Goal: Communication & Community: Answer question/provide support

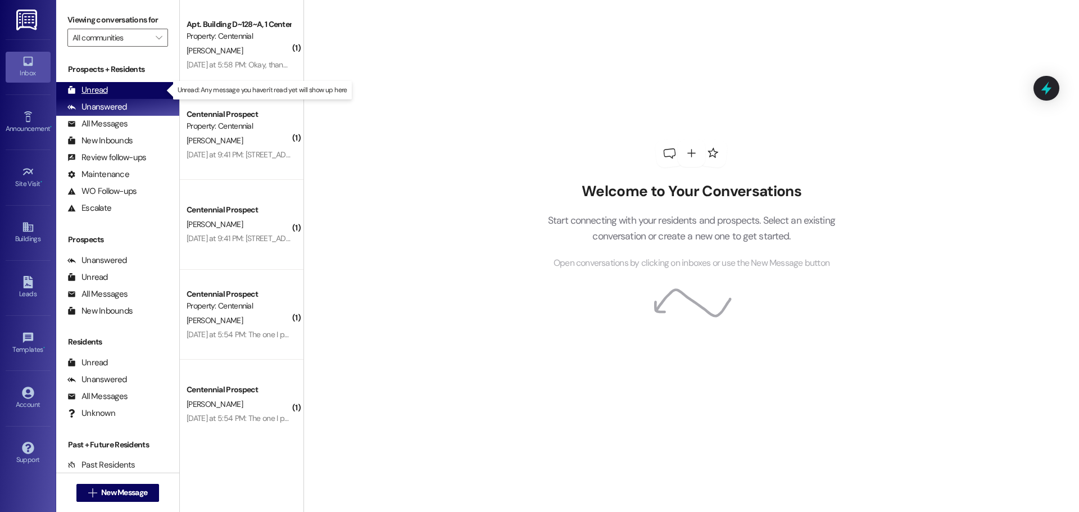
click at [129, 90] on div "Unread (0)" at bounding box center [117, 90] width 123 height 17
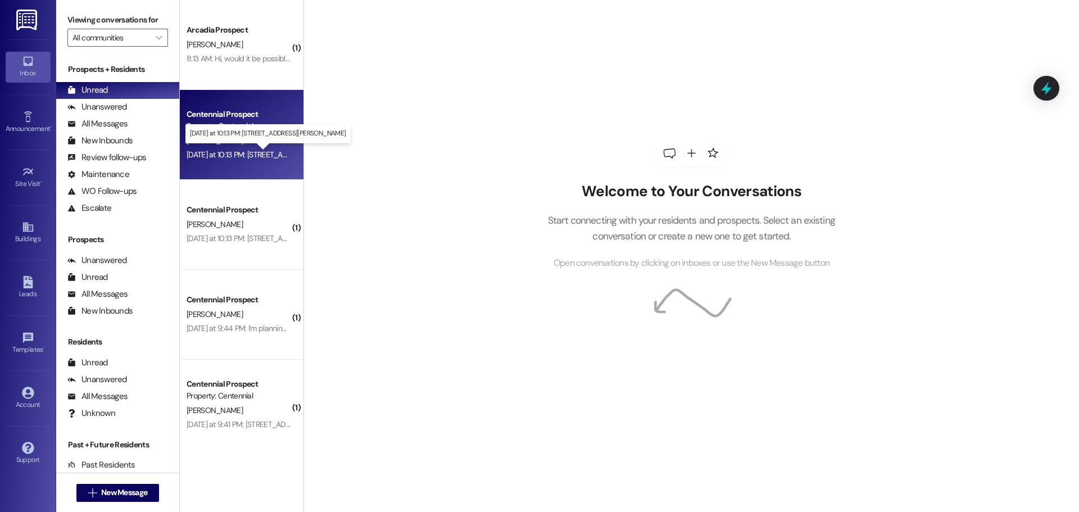
click at [251, 152] on div "[DATE] at 10:13 PM: [STREET_ADDRESS][PERSON_NAME] [DATE] at 10:13 PM: [STREET_A…" at bounding box center [277, 155] width 181 height 10
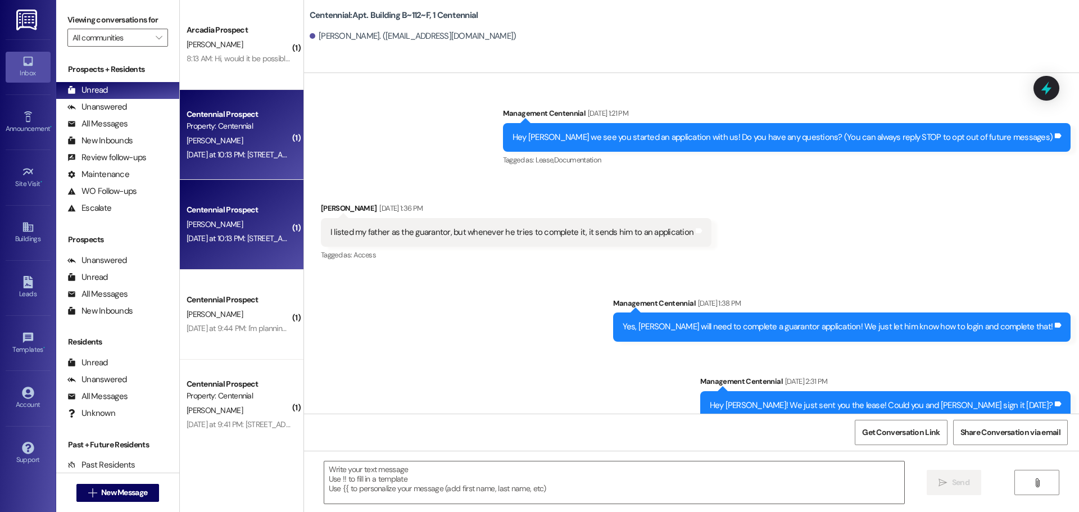
scroll to position [11259, 0]
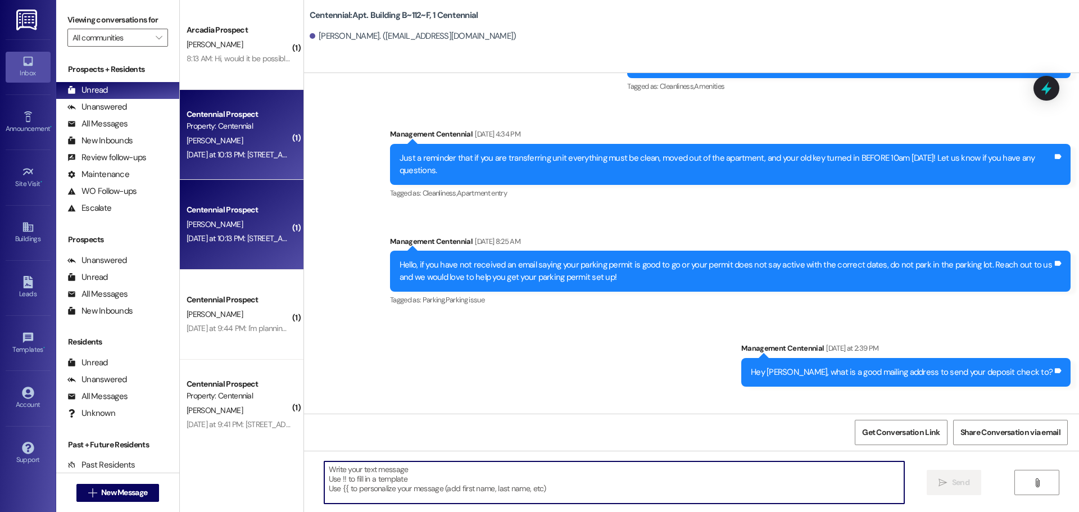
click at [365, 469] on textarea at bounding box center [614, 482] width 580 height 42
type textarea "T"
type textarea "W"
type textarea "Thank you!"
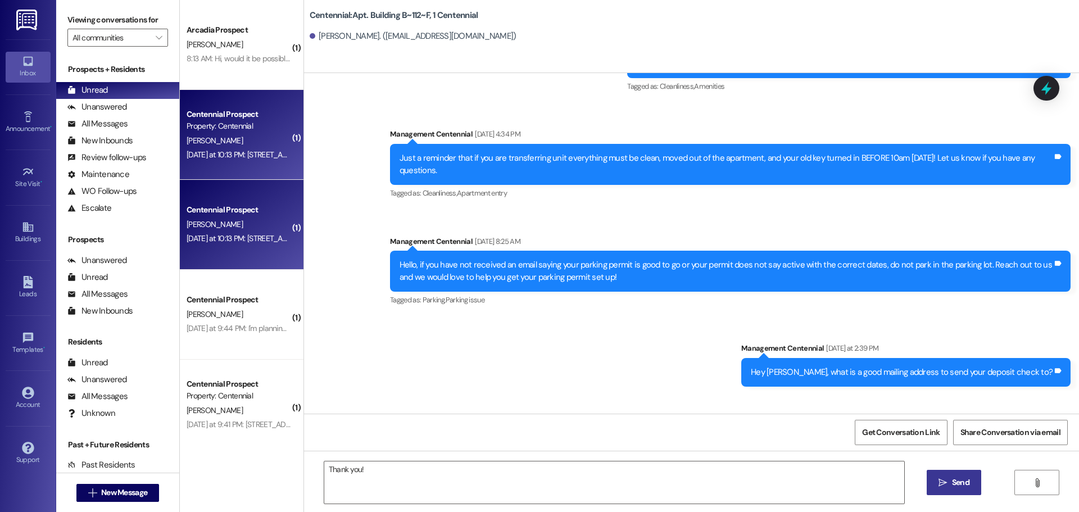
click at [945, 477] on span " Send" at bounding box center [953, 483] width 35 height 12
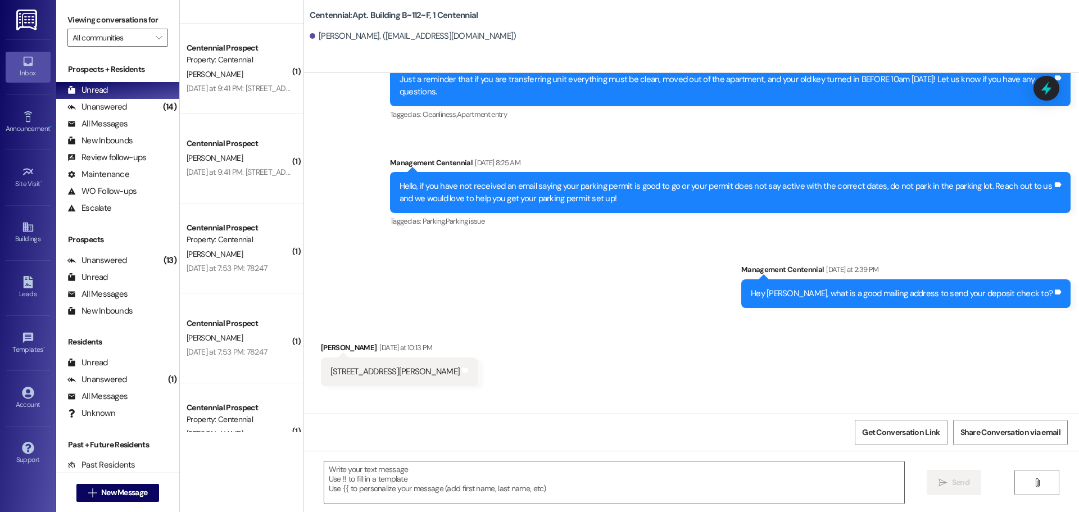
scroll to position [337, 0]
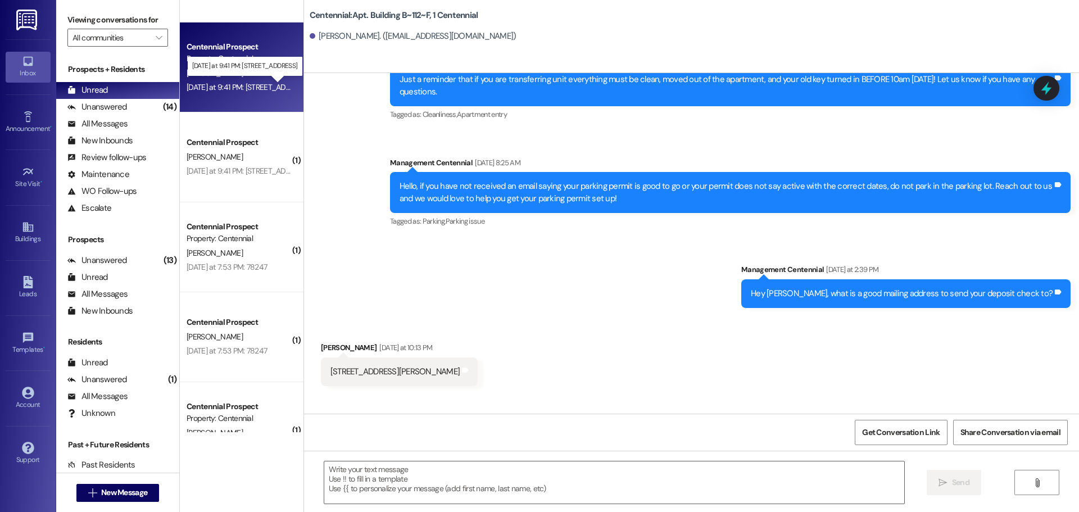
click at [228, 87] on div "[DATE] at 9:41 PM: [STREET_ADDRESS] [DATE] at 9:41 PM: [STREET_ADDRESS]" at bounding box center [248, 87] width 123 height 10
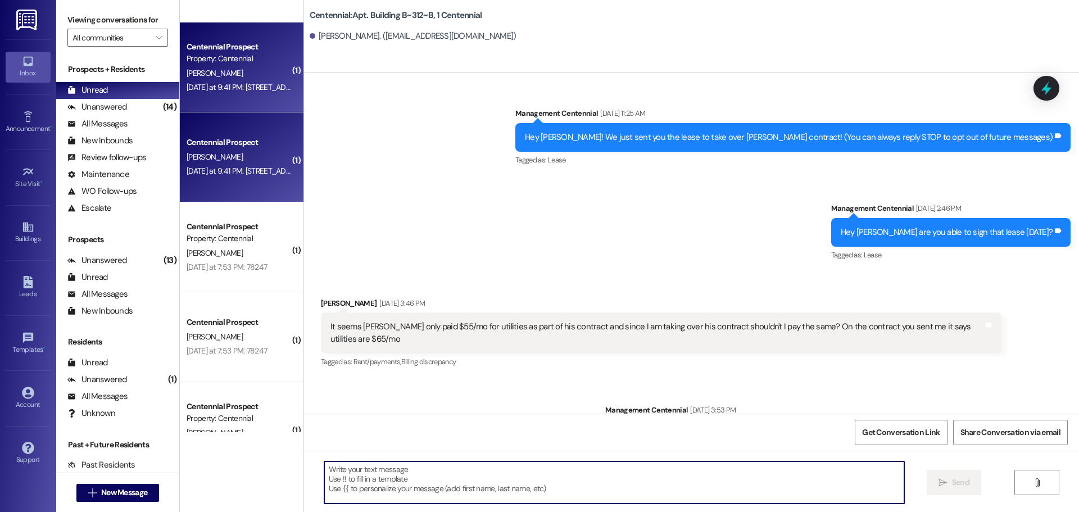
click at [419, 489] on textarea at bounding box center [614, 482] width 580 height 42
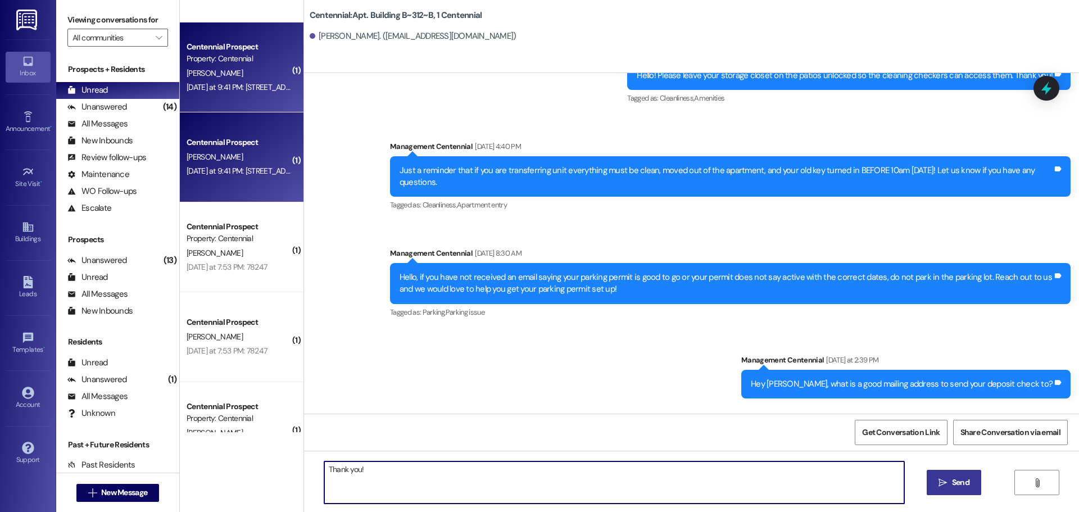
type textarea "Thank you!"
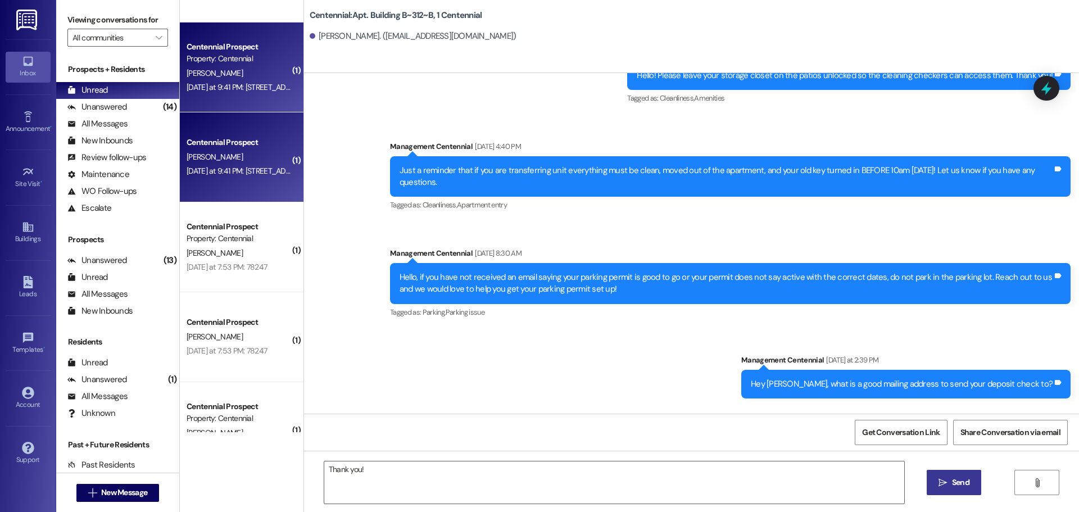
click at [950, 481] on span "Send" at bounding box center [961, 483] width 22 height 12
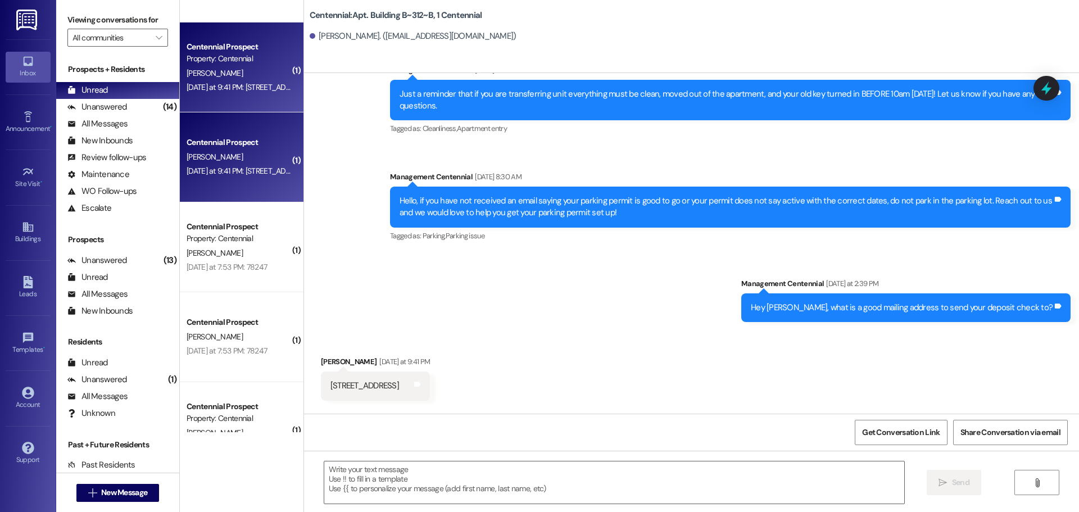
scroll to position [25835, 0]
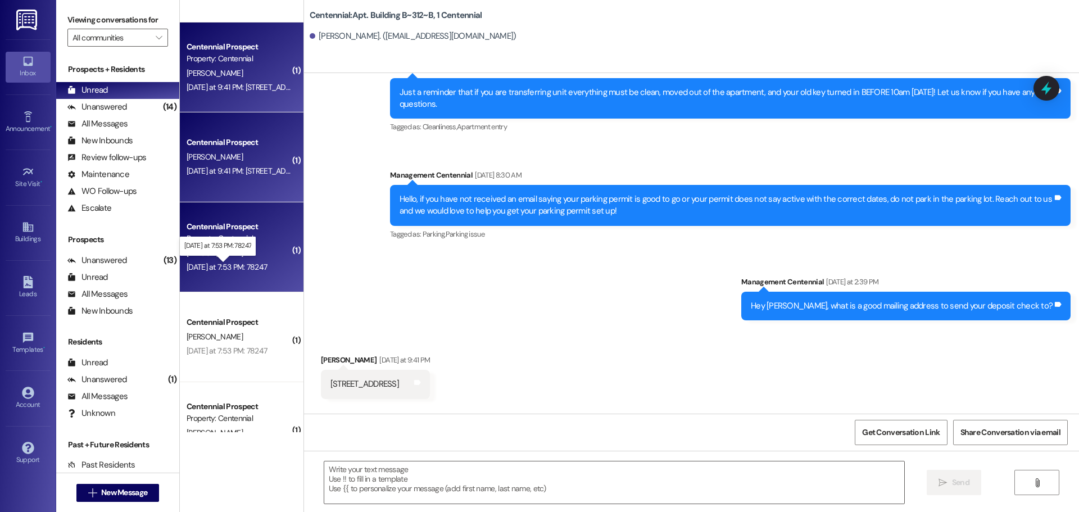
click at [259, 266] on div "[DATE] at 7:53 PM: 78247 [DATE] at 7:53 PM: 78247" at bounding box center [227, 267] width 80 height 10
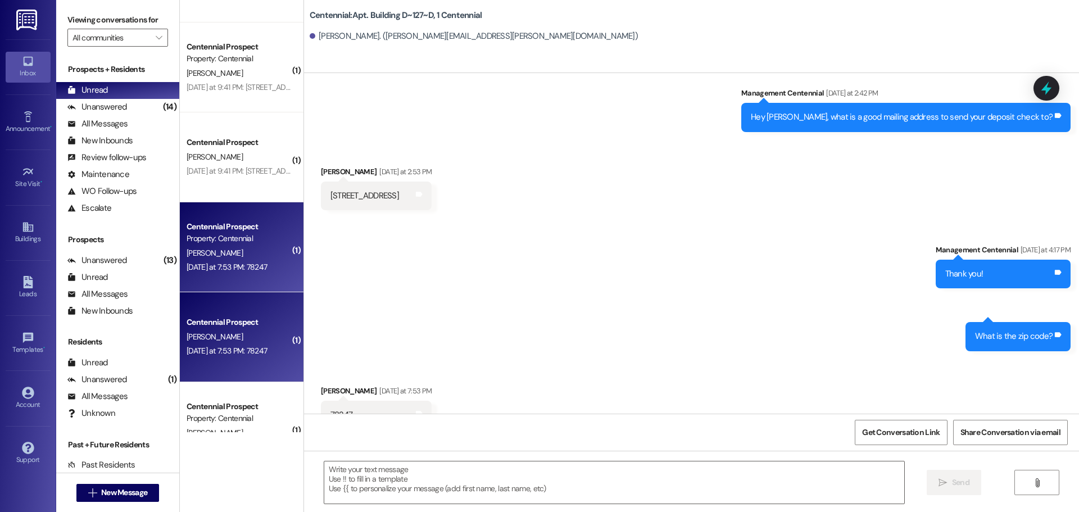
scroll to position [4617, 0]
click at [426, 481] on textarea at bounding box center [614, 482] width 580 height 42
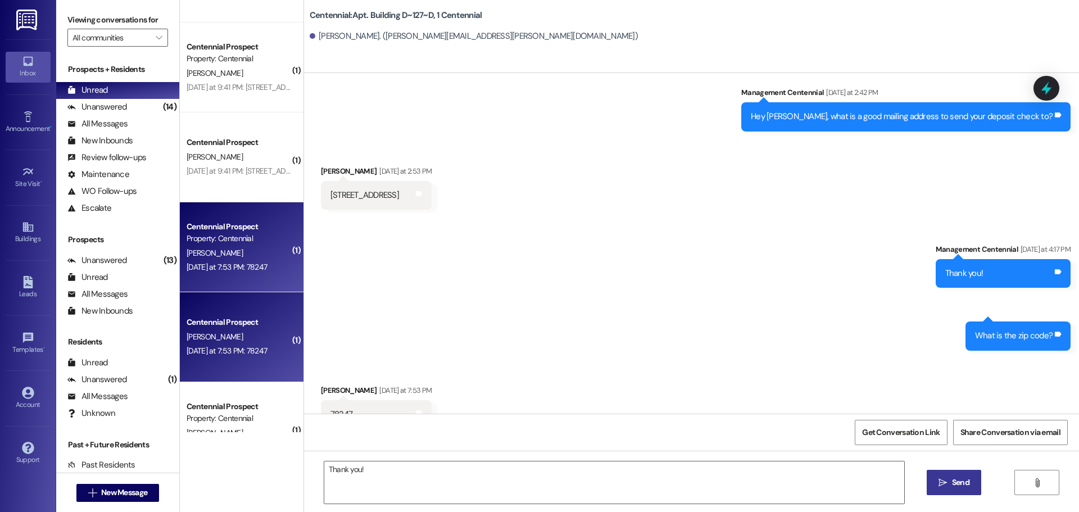
click at [960, 479] on span "Send" at bounding box center [960, 483] width 17 height 12
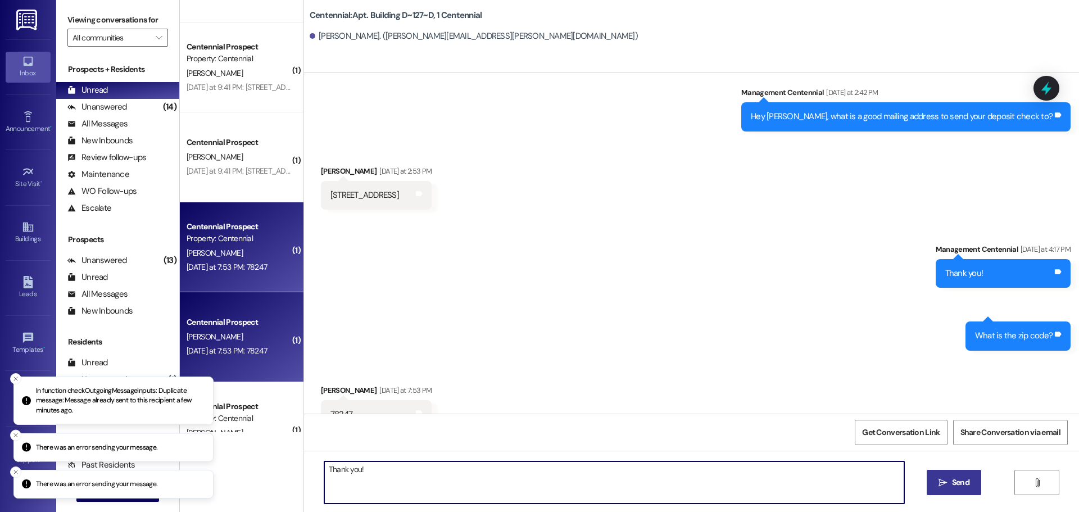
click at [387, 473] on textarea "Thank you!" at bounding box center [614, 482] width 580 height 42
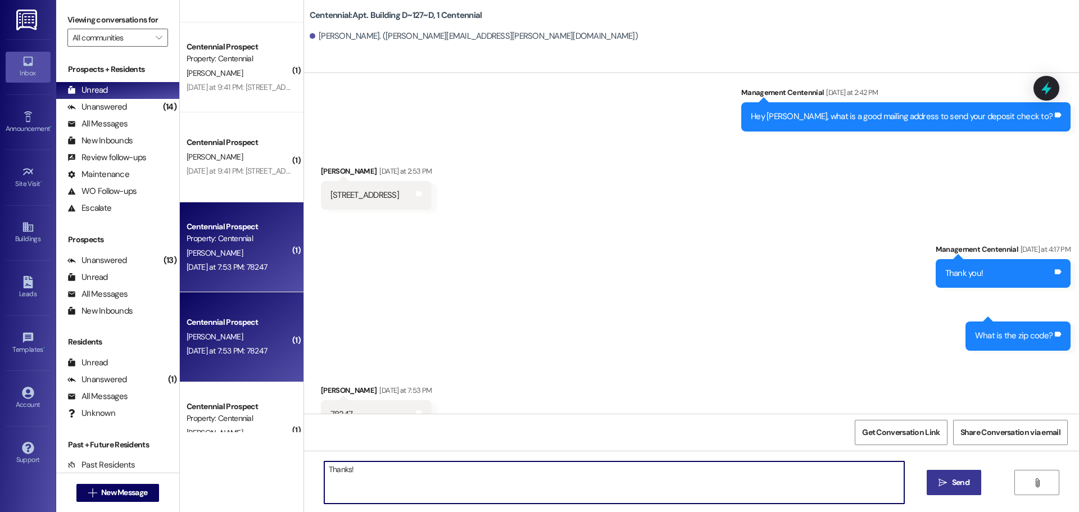
type textarea "Thanks!"
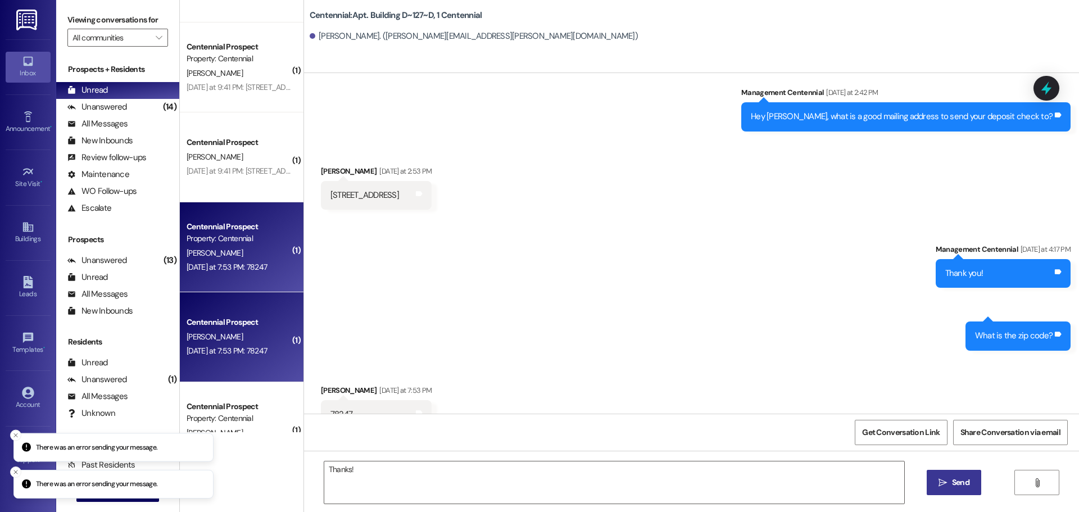
click at [961, 485] on span "Send" at bounding box center [960, 483] width 17 height 12
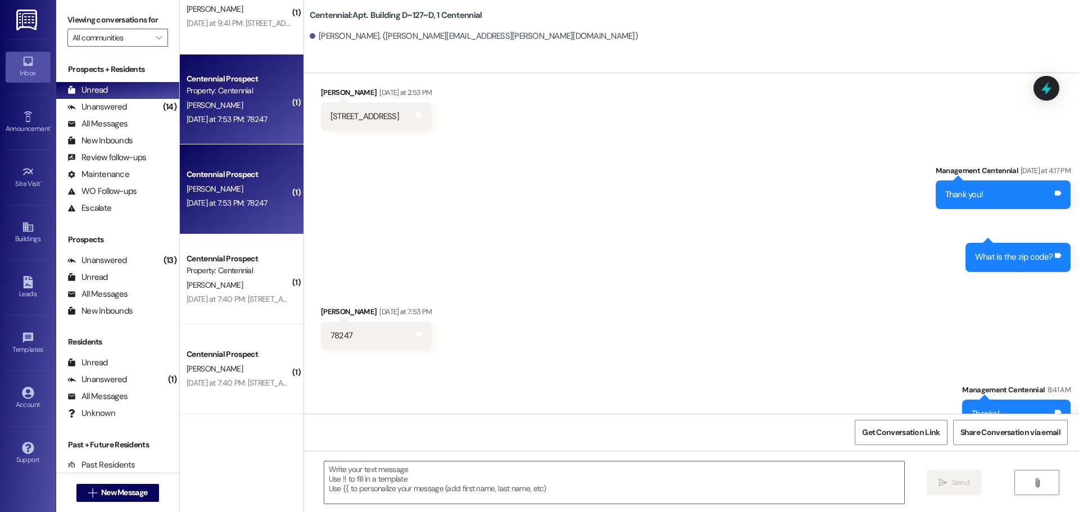
scroll to position [506, 0]
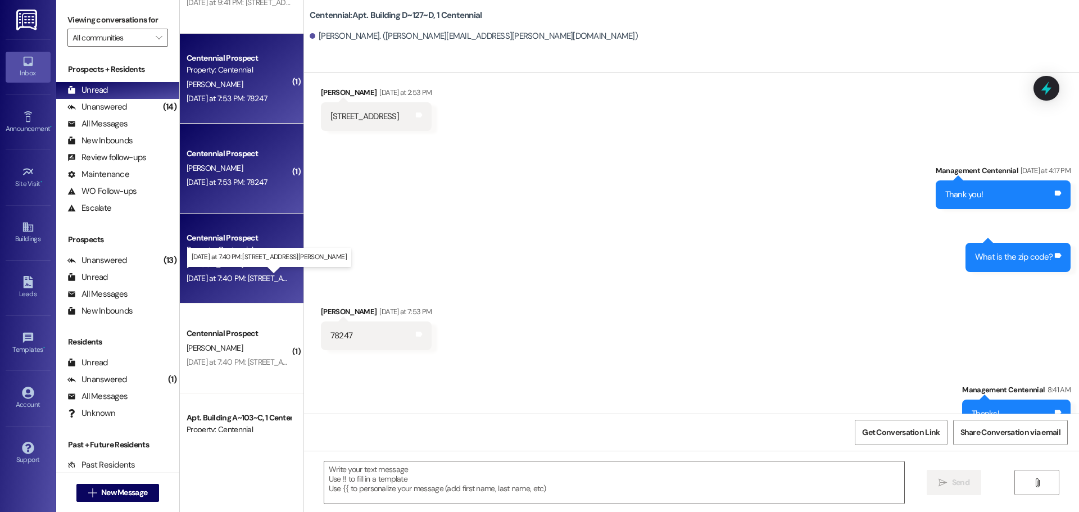
click at [222, 279] on div "[DATE] at 7:40 PM: [STREET_ADDRESS][PERSON_NAME] [DATE] at 7:40 PM: [STREET_ADD…" at bounding box center [277, 278] width 181 height 10
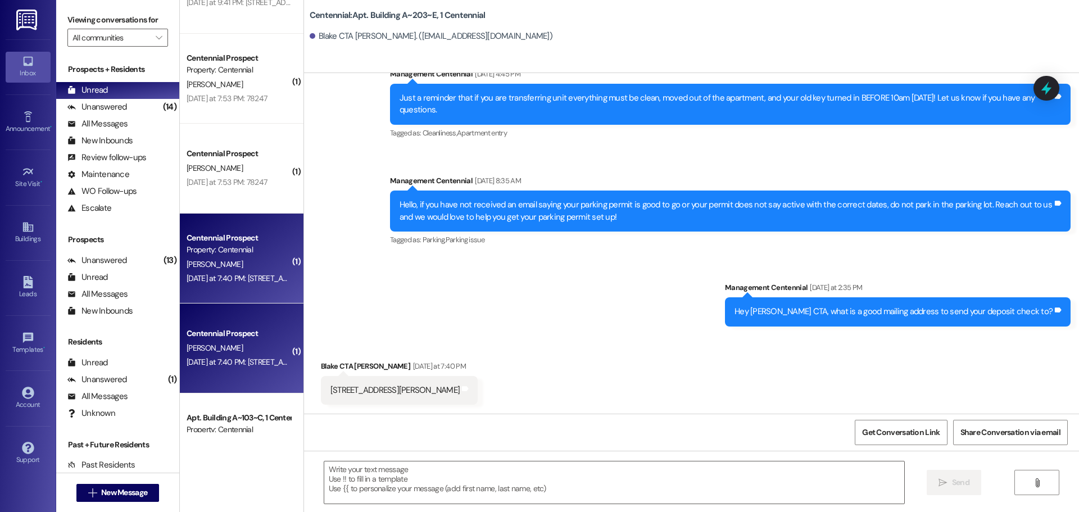
scroll to position [2830, 0]
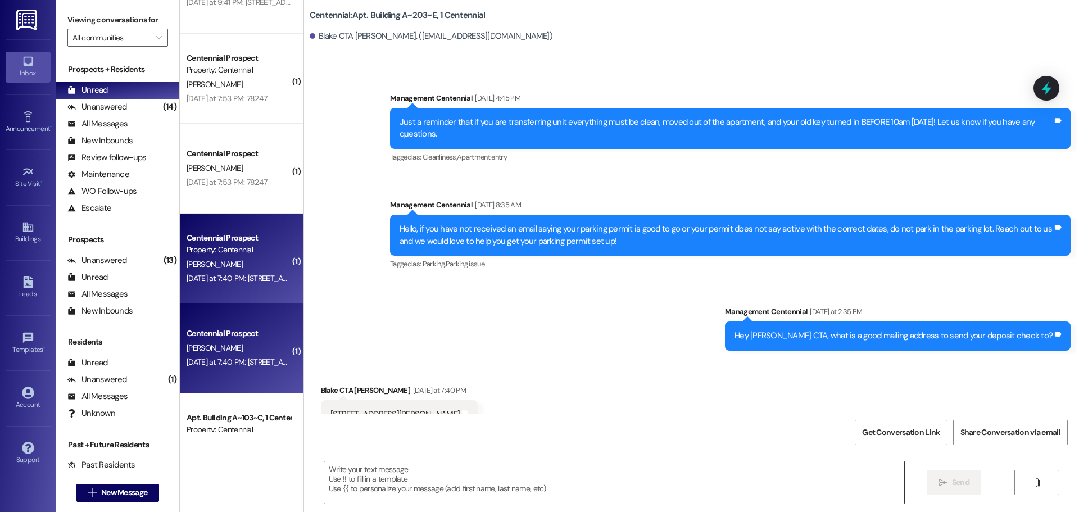
click at [416, 481] on textarea at bounding box center [614, 482] width 580 height 42
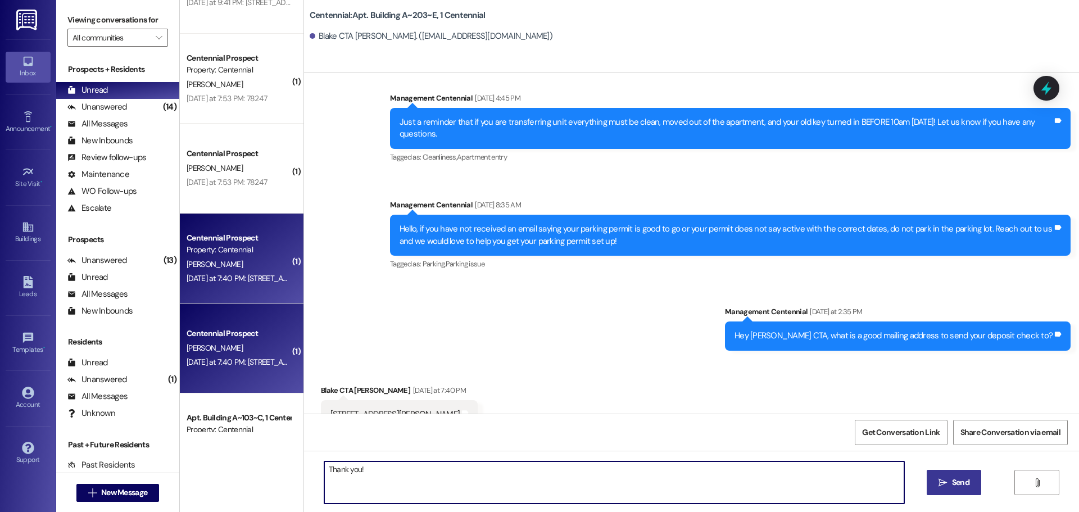
type textarea "Thank you!"
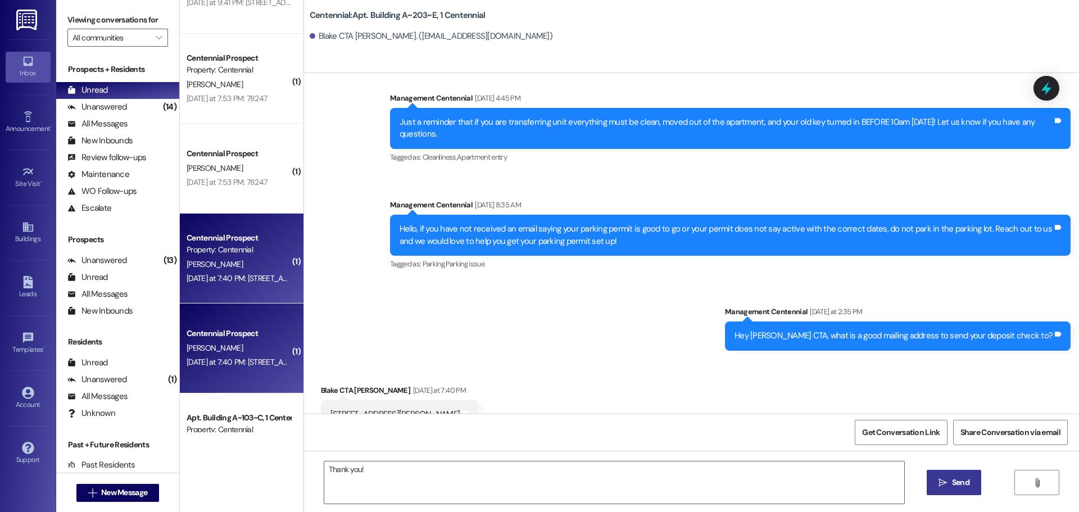
click at [956, 478] on span "Send" at bounding box center [960, 483] width 17 height 12
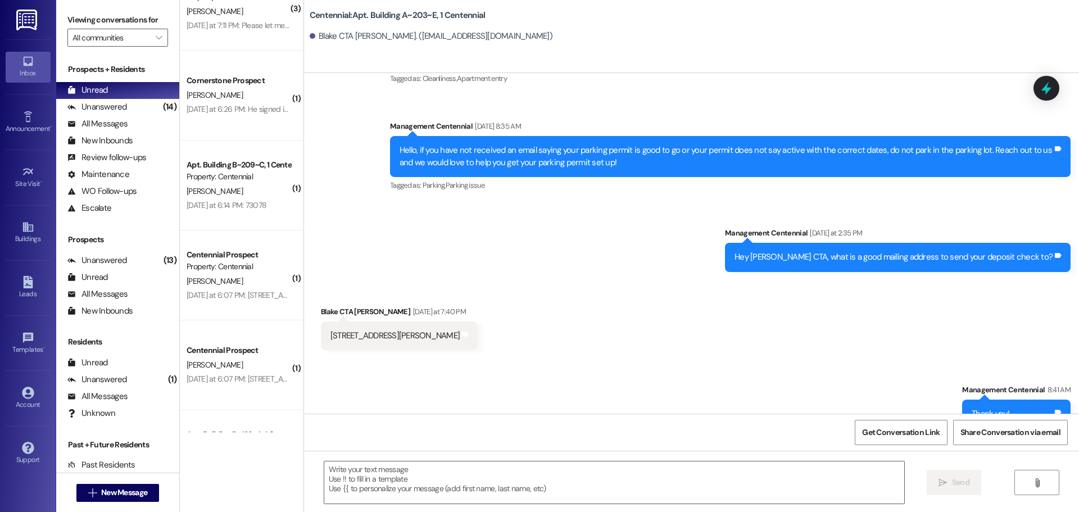
scroll to position [956, 0]
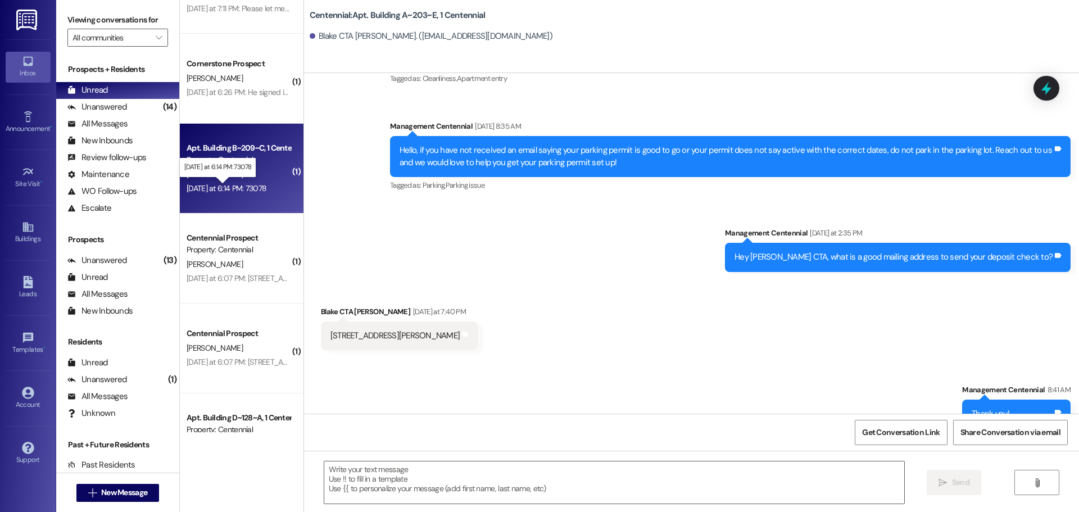
click at [248, 190] on div "[DATE] at 6:14 PM: 73078 [DATE] at 6:14 PM: 73078" at bounding box center [227, 188] width 80 height 10
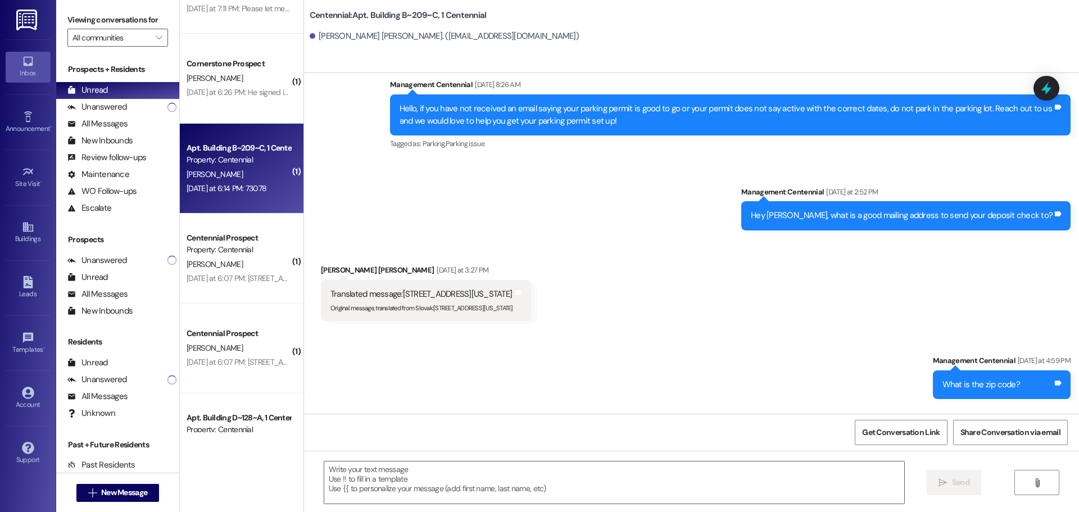
scroll to position [10127, 0]
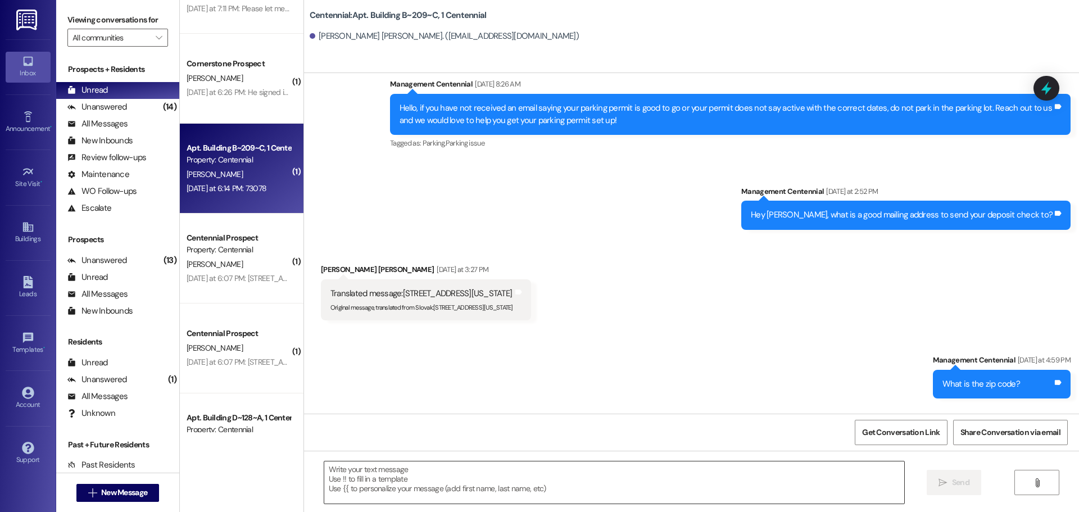
click at [456, 468] on textarea at bounding box center [614, 482] width 580 height 42
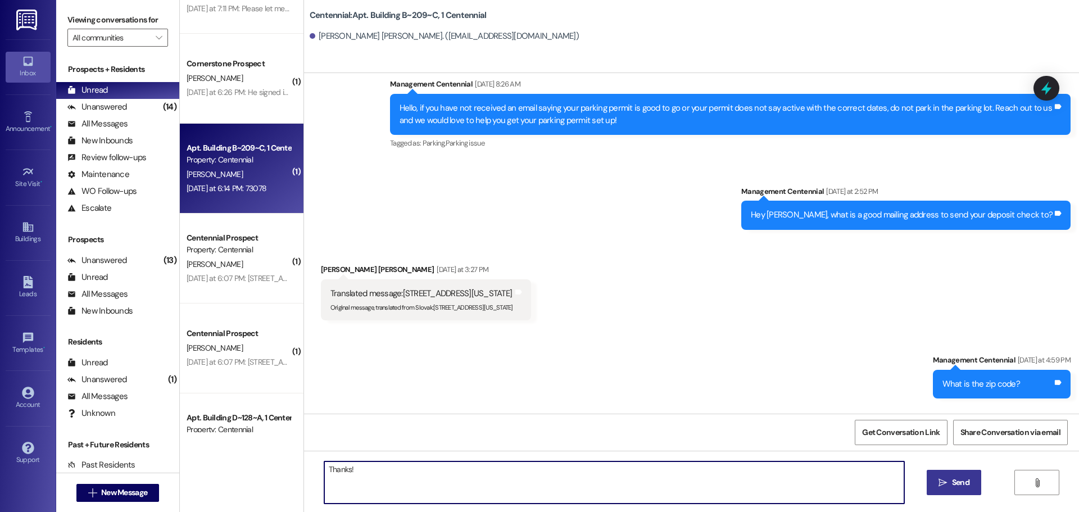
type textarea "Thanks!"
click at [931, 489] on button " Send" at bounding box center [954, 482] width 55 height 25
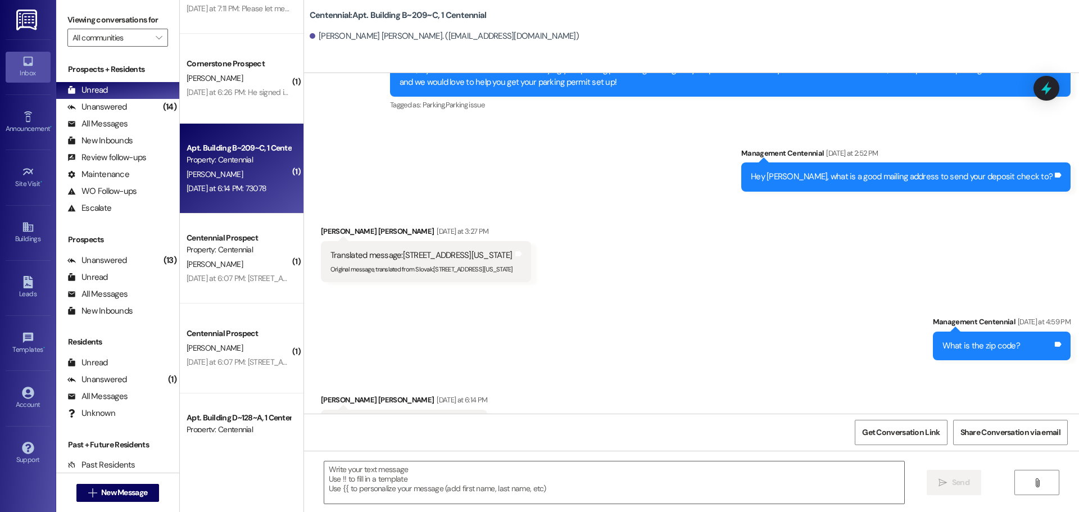
scroll to position [10206, 0]
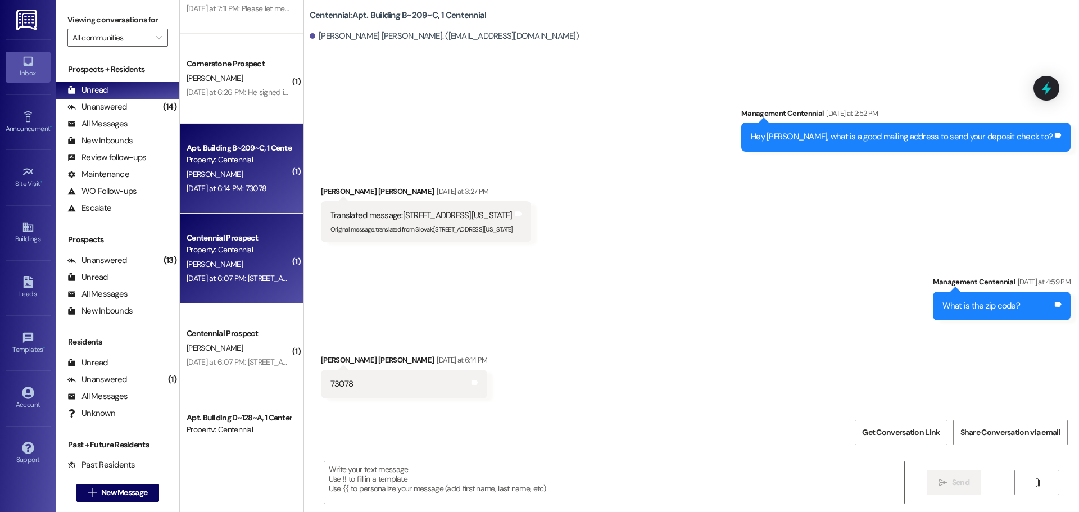
click at [244, 256] on div "Centennial Prospect Property: [GEOGRAPHIC_DATA]" at bounding box center [238, 244] width 106 height 26
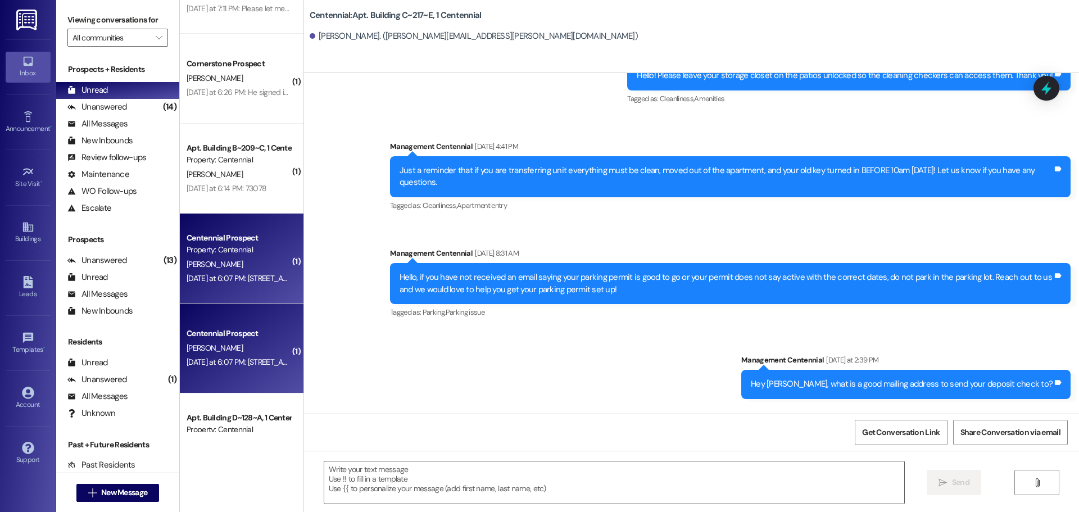
scroll to position [19704, 0]
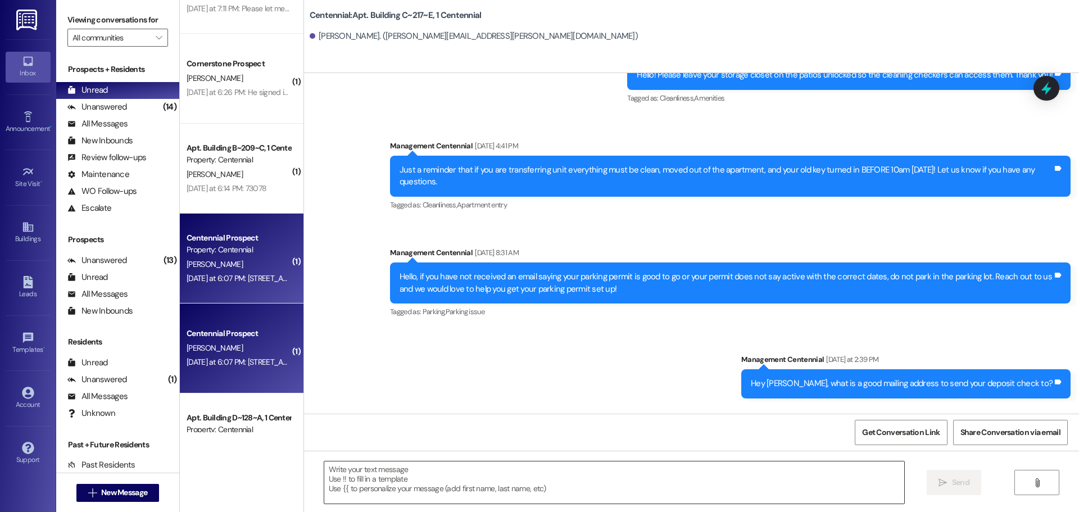
click at [460, 477] on textarea at bounding box center [614, 482] width 580 height 42
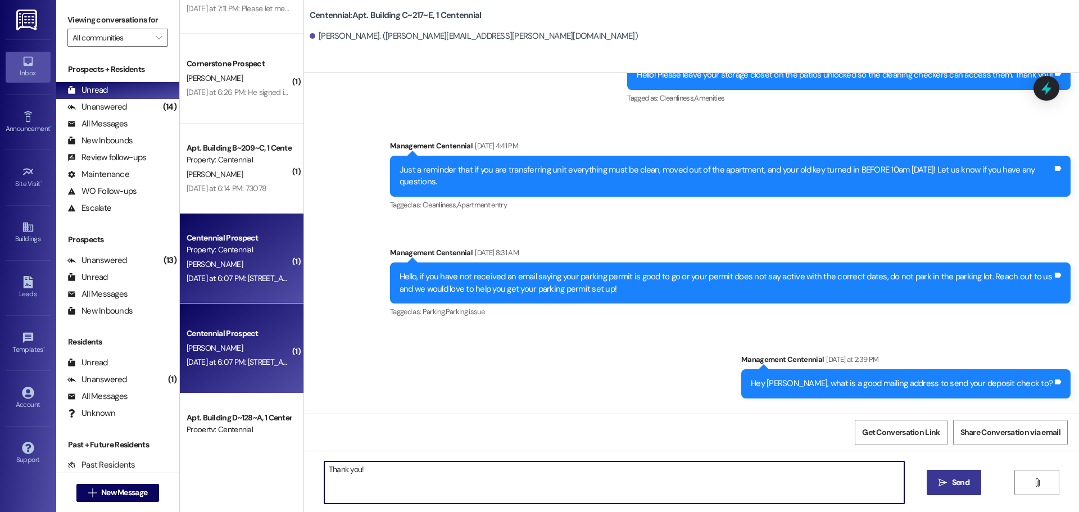
type textarea "Thank you!"
click at [941, 483] on icon "" at bounding box center [943, 482] width 8 height 9
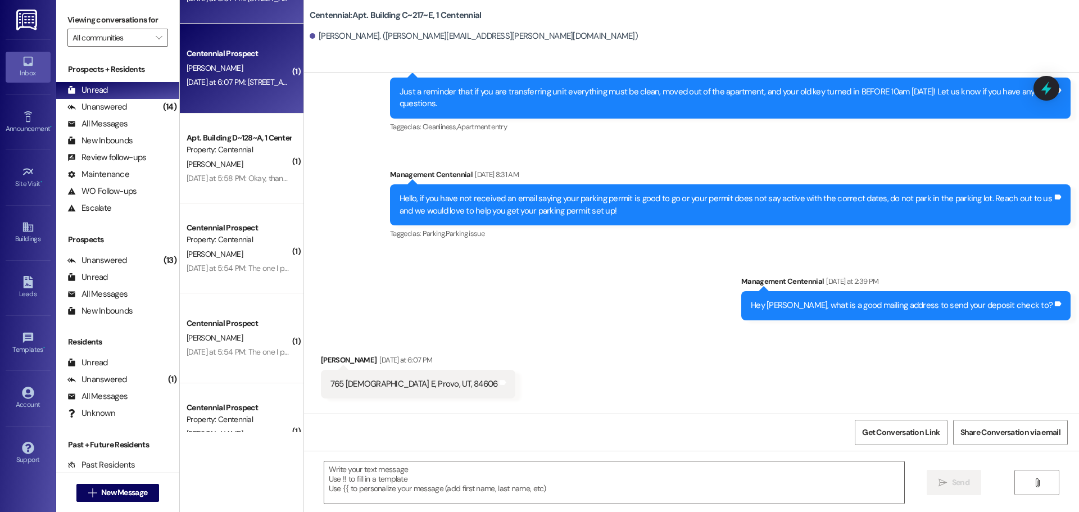
scroll to position [1237, 0]
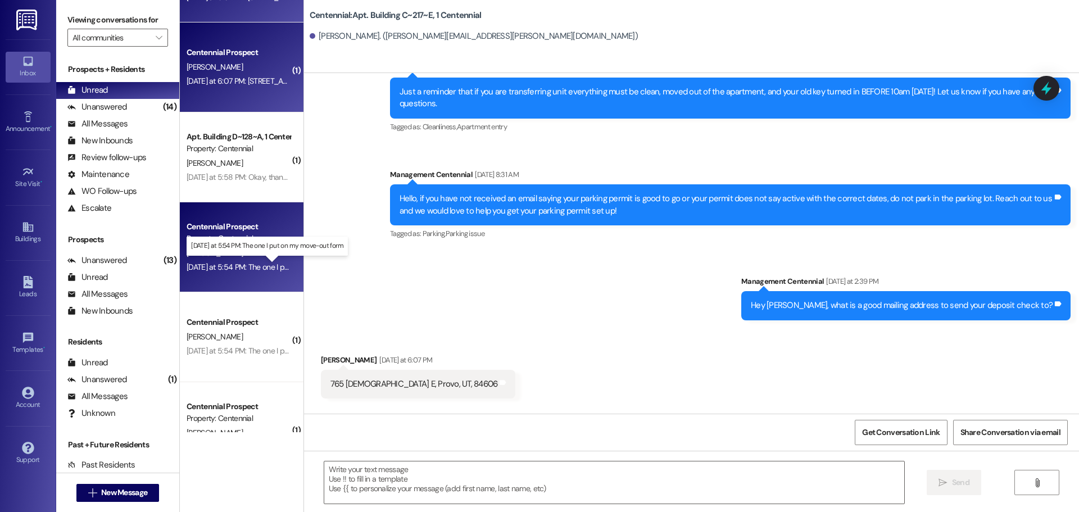
click at [235, 269] on div "[DATE] at 5:54 PM: The one I put on my move-out form [DATE] at 5:54 PM: The one…" at bounding box center [276, 267] width 179 height 10
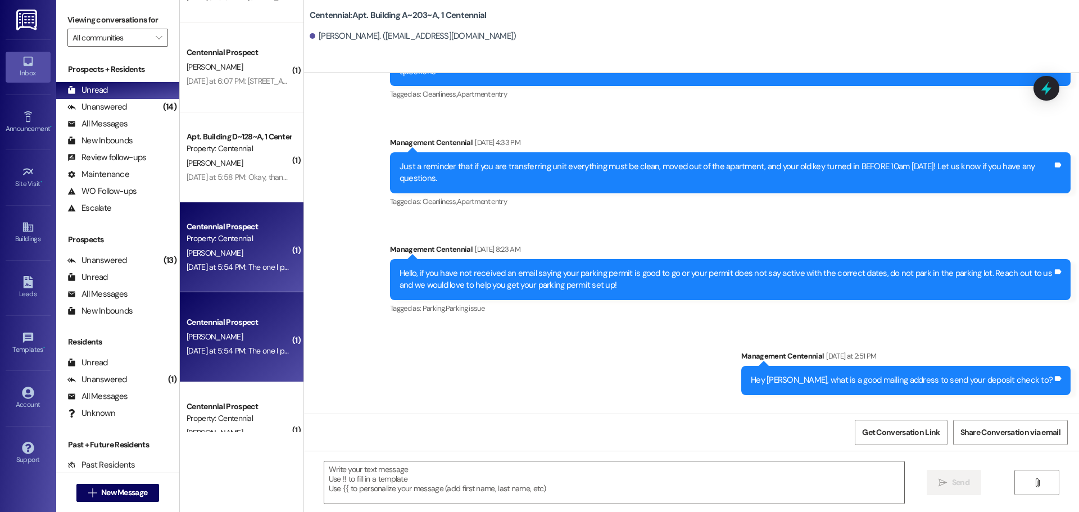
scroll to position [35927, 0]
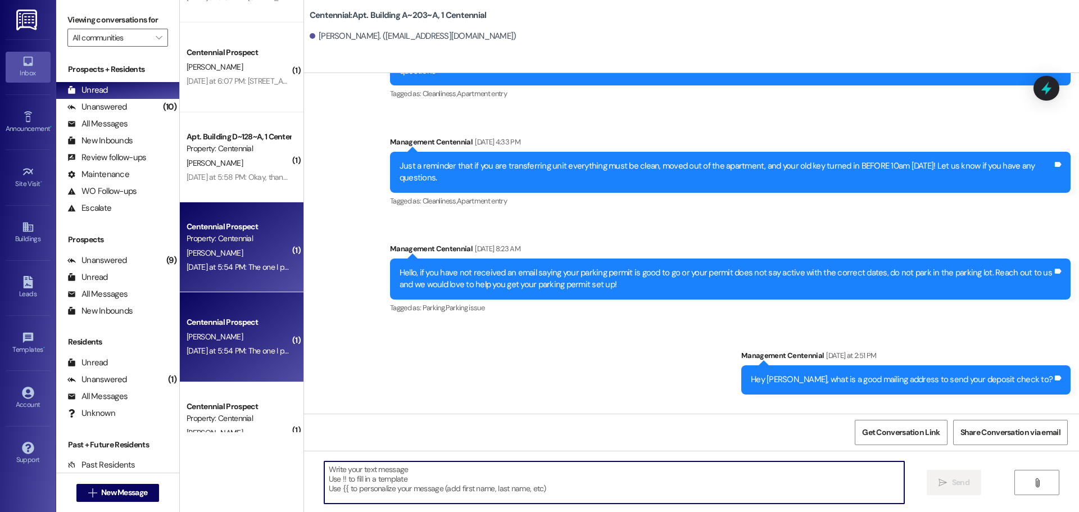
drag, startPoint x: 391, startPoint y: 479, endPoint x: 372, endPoint y: 485, distance: 19.4
click at [389, 479] on textarea at bounding box center [614, 482] width 580 height 42
type textarea "W"
type textarea "I"
type textarea "Is it 10175 E or 1017 SE?"
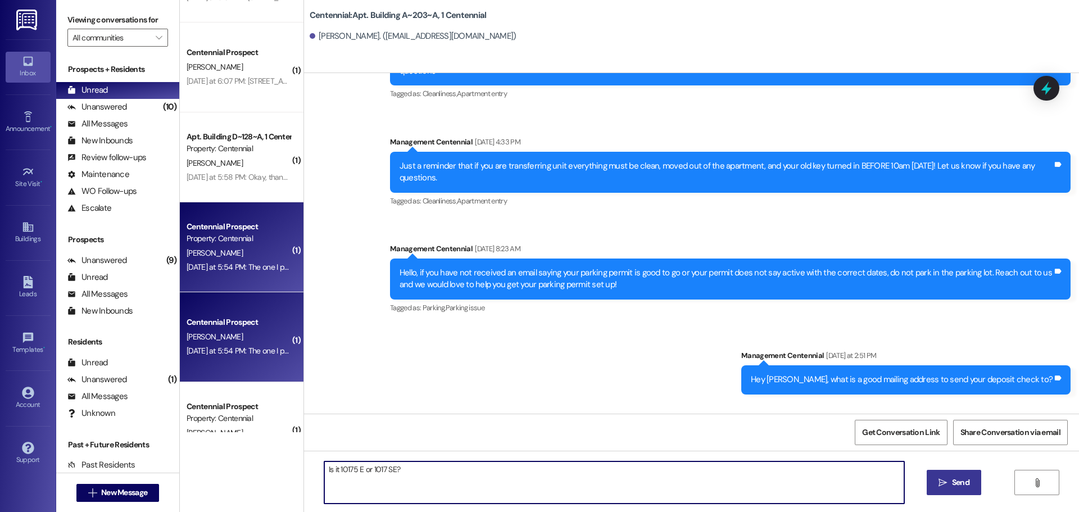
click at [962, 481] on span "Send" at bounding box center [960, 483] width 17 height 12
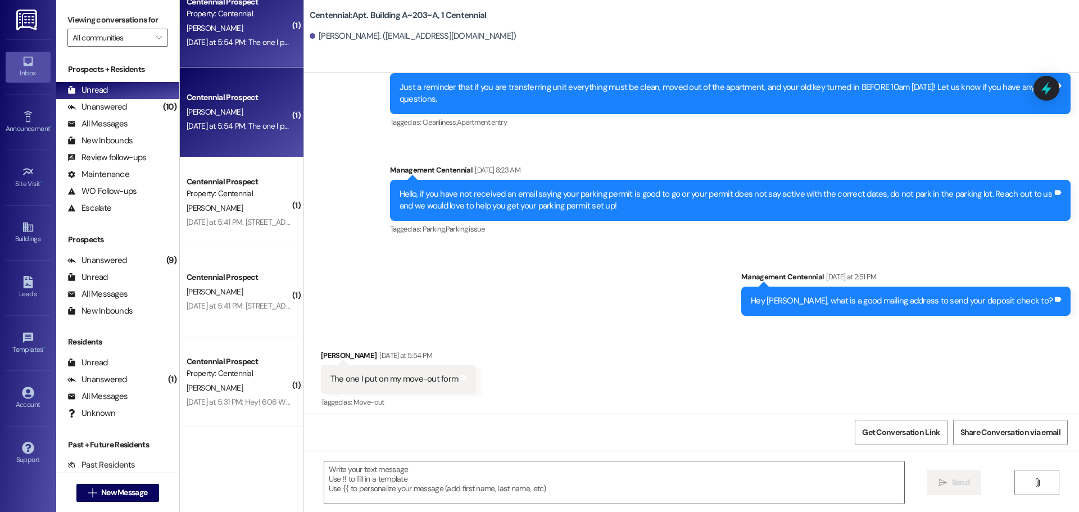
scroll to position [1546, 0]
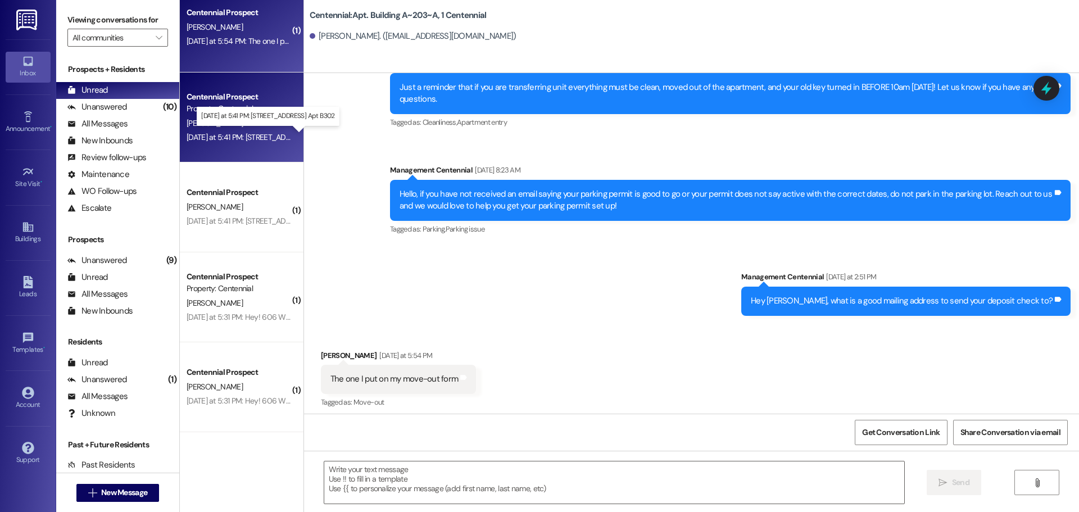
click at [220, 134] on div "[DATE] at 5:41 PM: [STREET_ADDRESS] Apt B302 [DATE] at 5:41 PM: [STREET_ADDRESS…" at bounding box center [265, 137] width 156 height 10
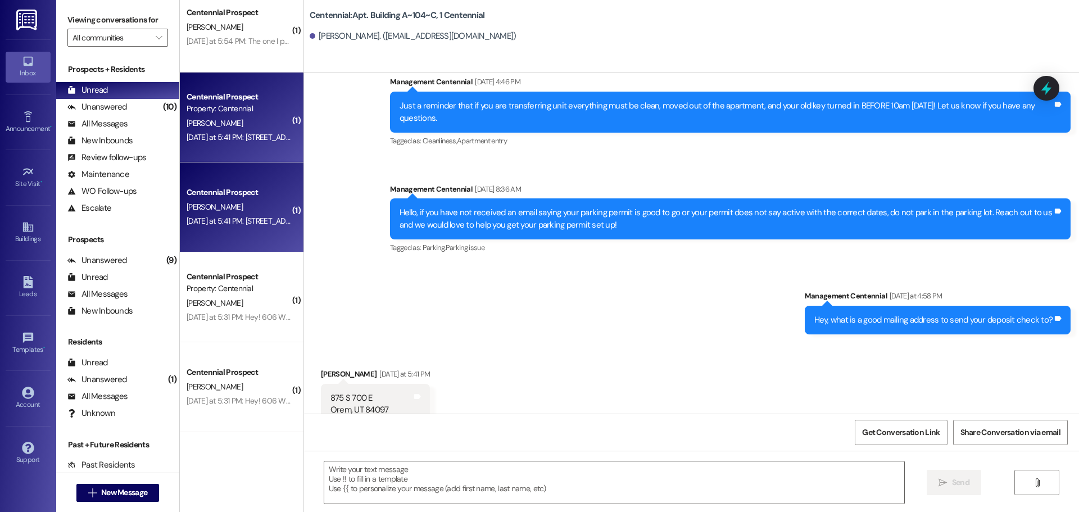
scroll to position [11281, 0]
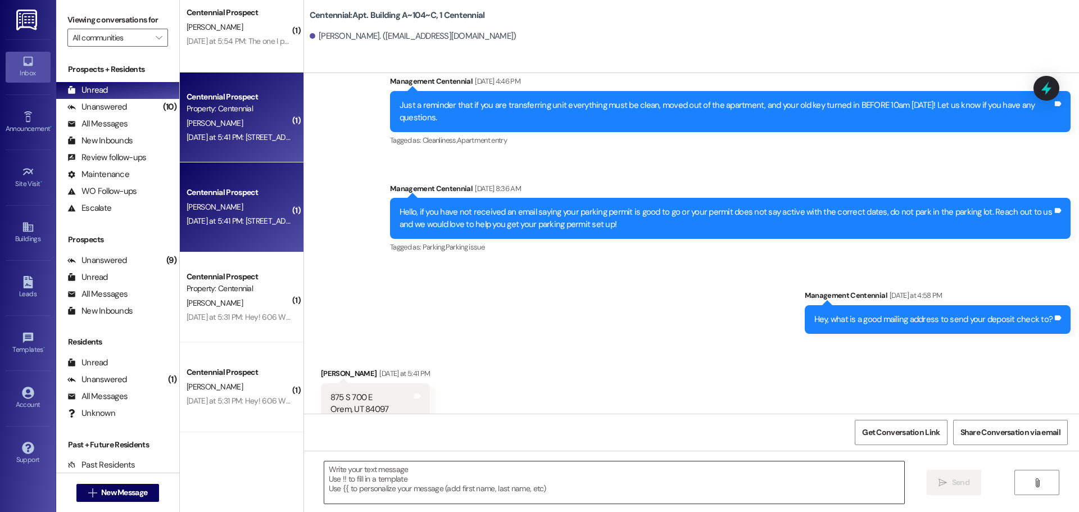
click at [400, 477] on textarea at bounding box center [614, 482] width 580 height 42
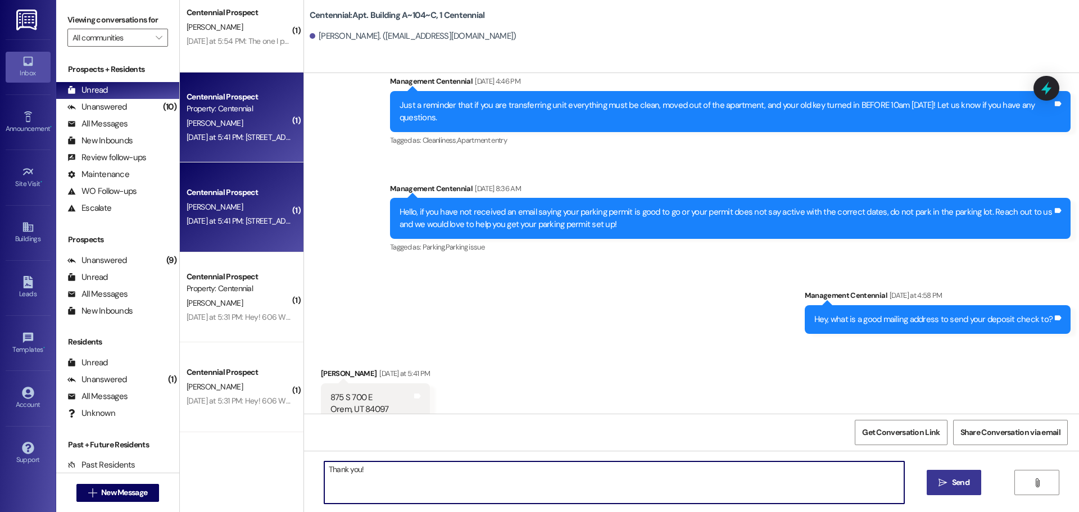
type textarea "Thank you!"
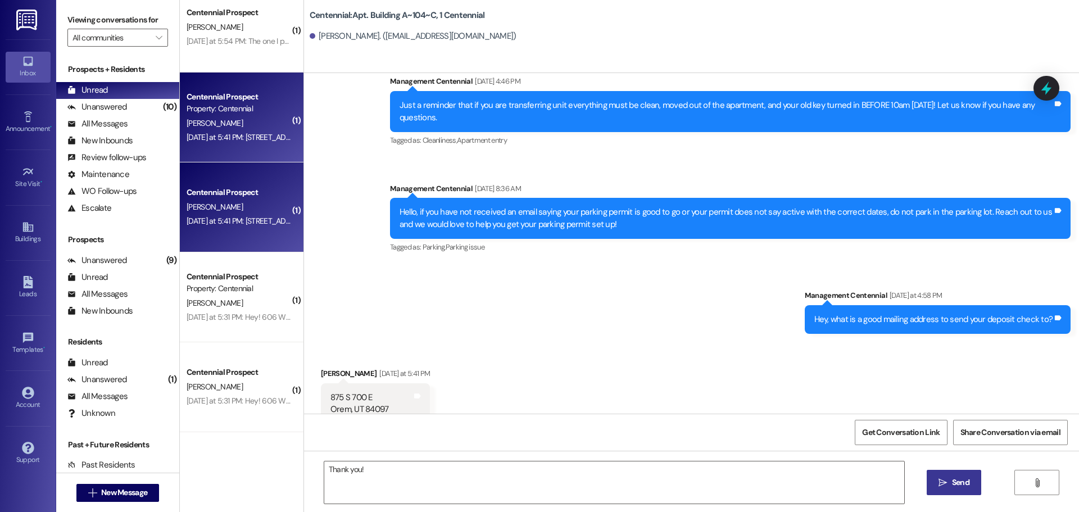
click at [966, 490] on button " Send" at bounding box center [954, 482] width 55 height 25
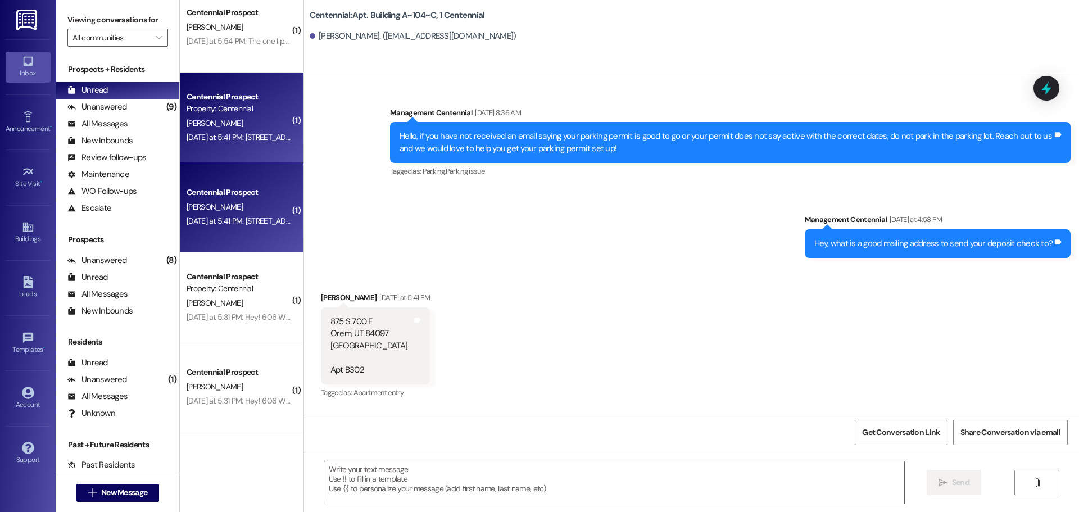
scroll to position [11360, 0]
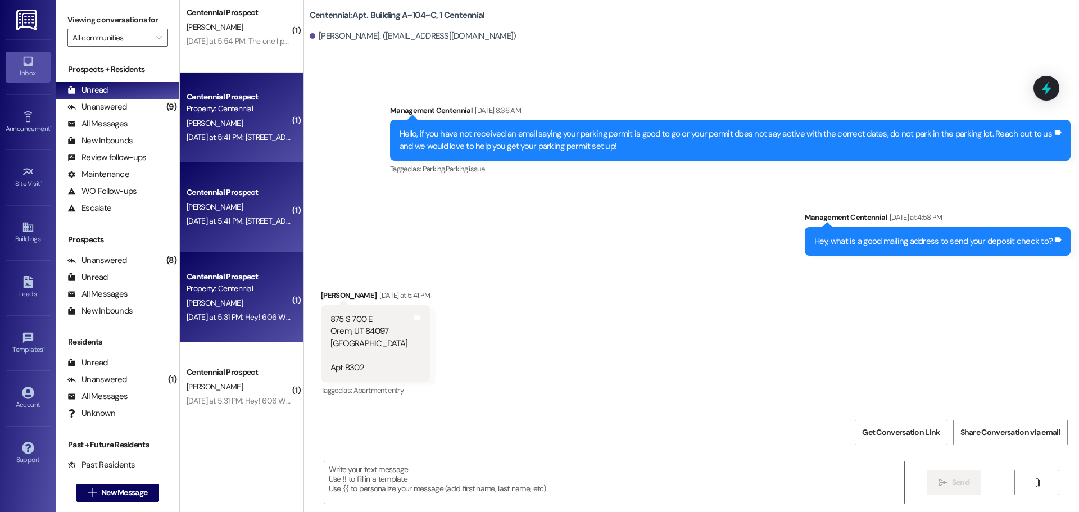
click at [240, 308] on div "[PERSON_NAME]" at bounding box center [238, 303] width 106 height 14
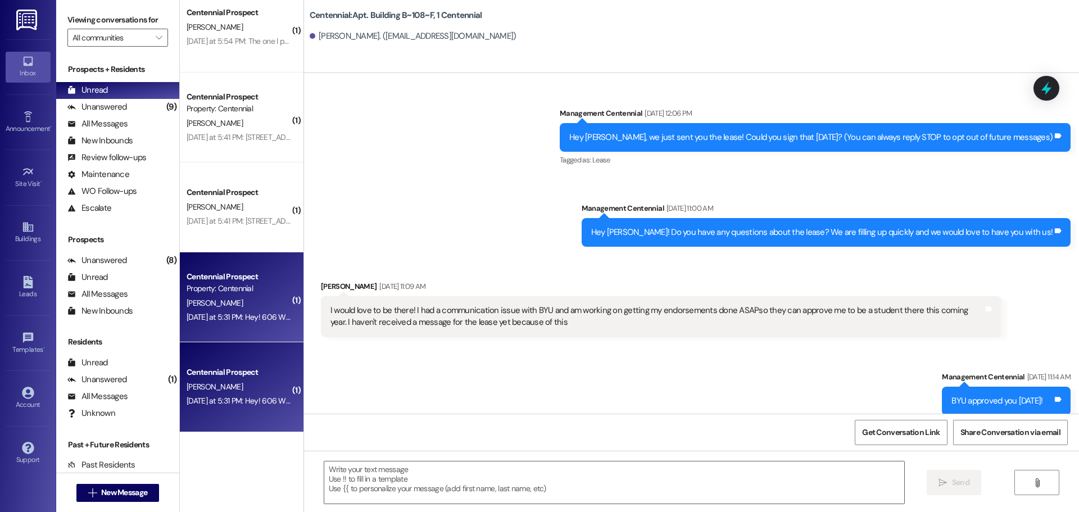
scroll to position [11769, 0]
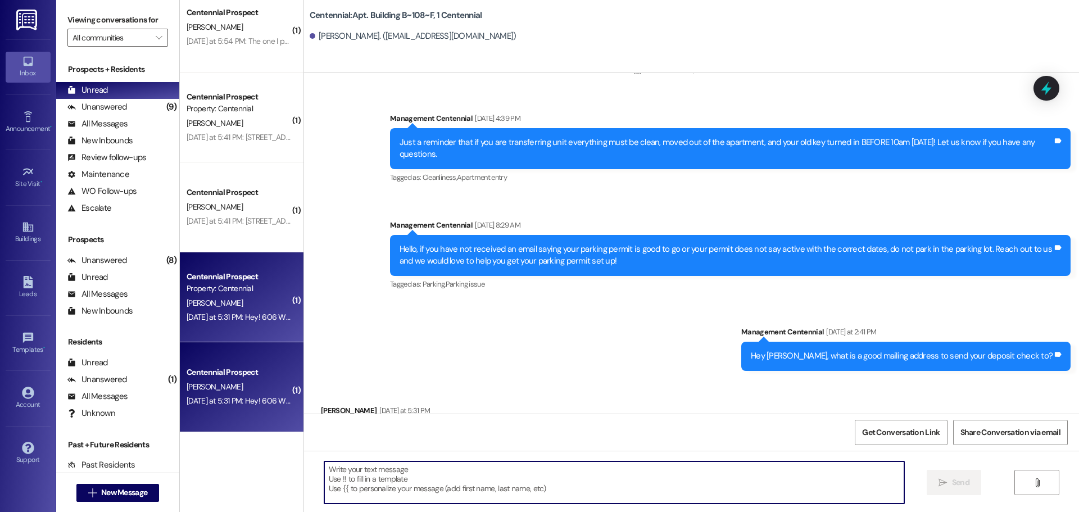
click at [417, 470] on textarea at bounding box center [614, 482] width 580 height 42
type textarea "Thank you!"
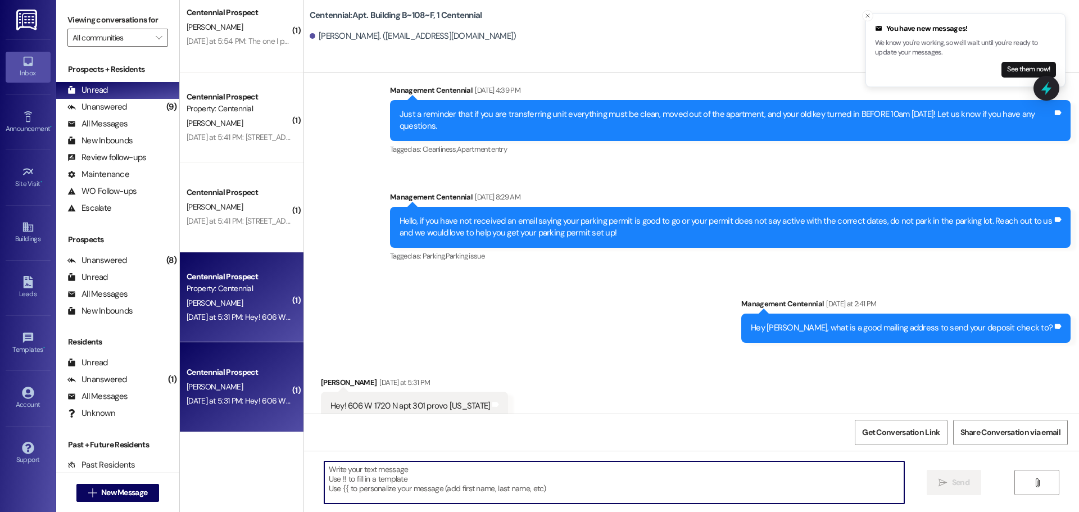
scroll to position [11848, 0]
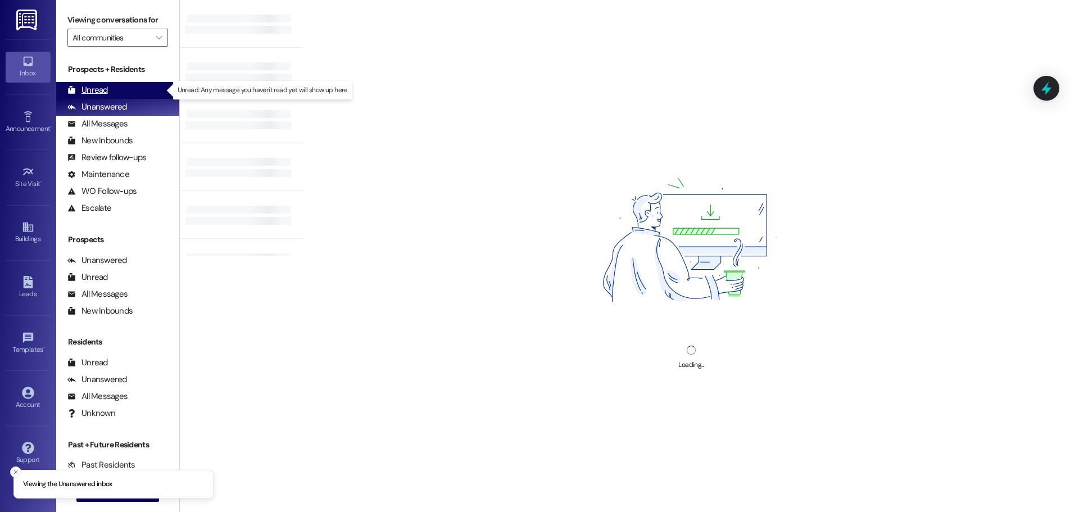
click at [83, 88] on div "Unread" at bounding box center [87, 90] width 40 height 12
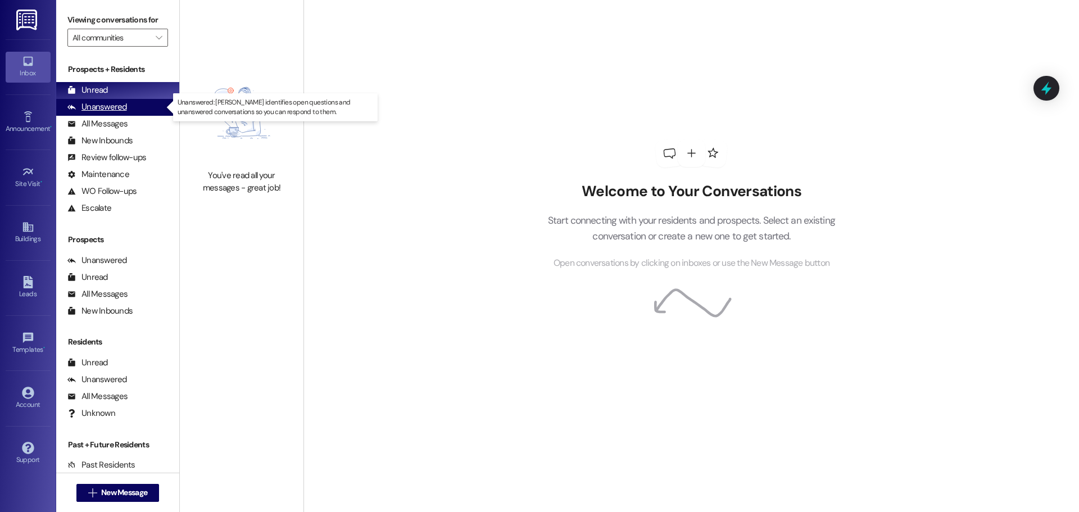
click at [96, 107] on div "Unanswered" at bounding box center [97, 107] width 60 height 12
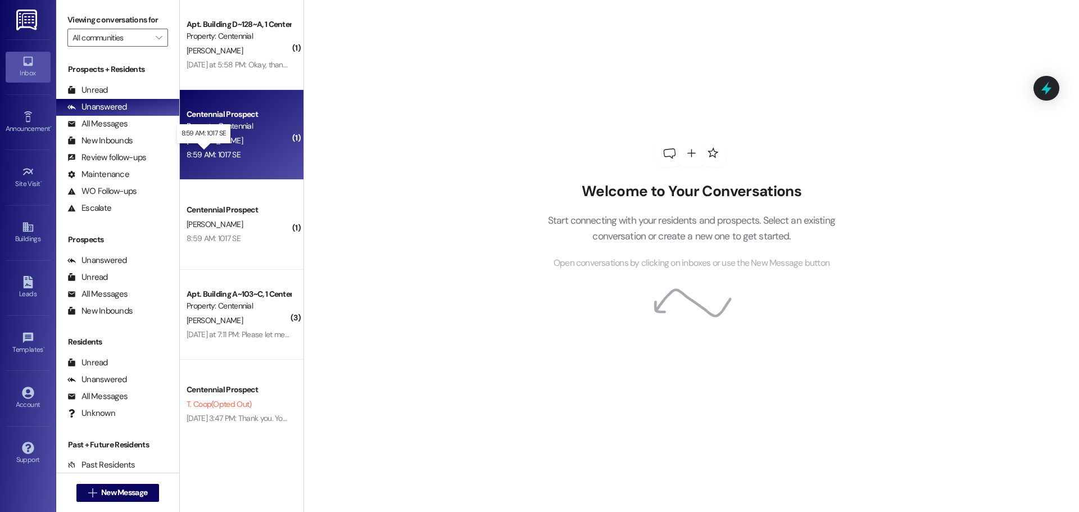
click at [218, 153] on div "8:59 AM: 1017 SE 8:59 AM: 1017 SE" at bounding box center [214, 155] width 54 height 10
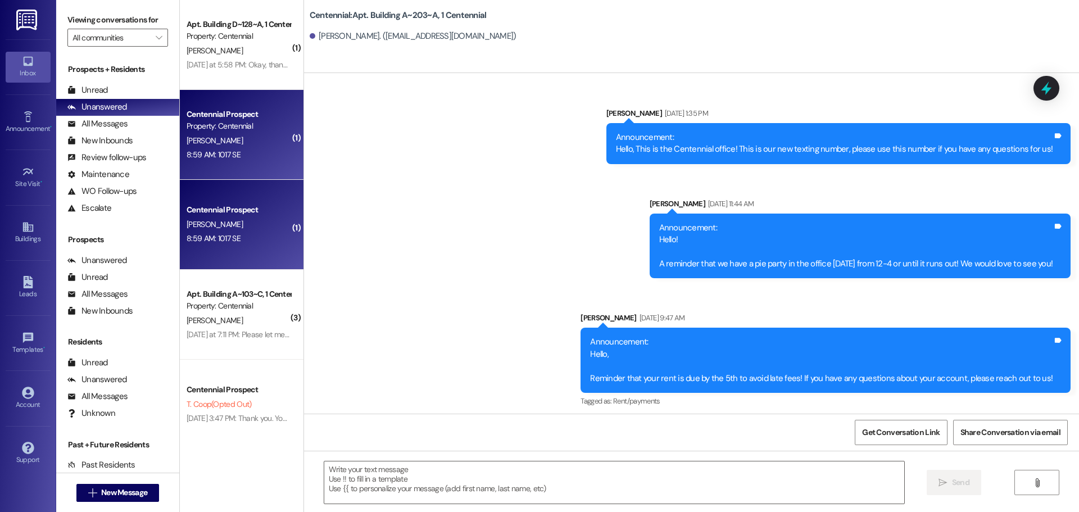
scroll to position [36083, 0]
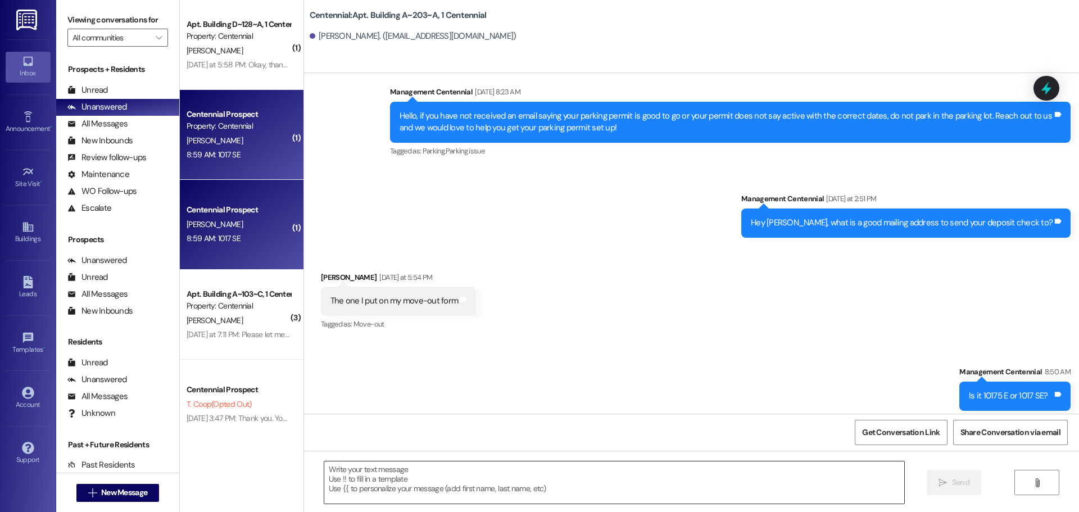
click at [435, 473] on textarea at bounding box center [614, 482] width 580 height 42
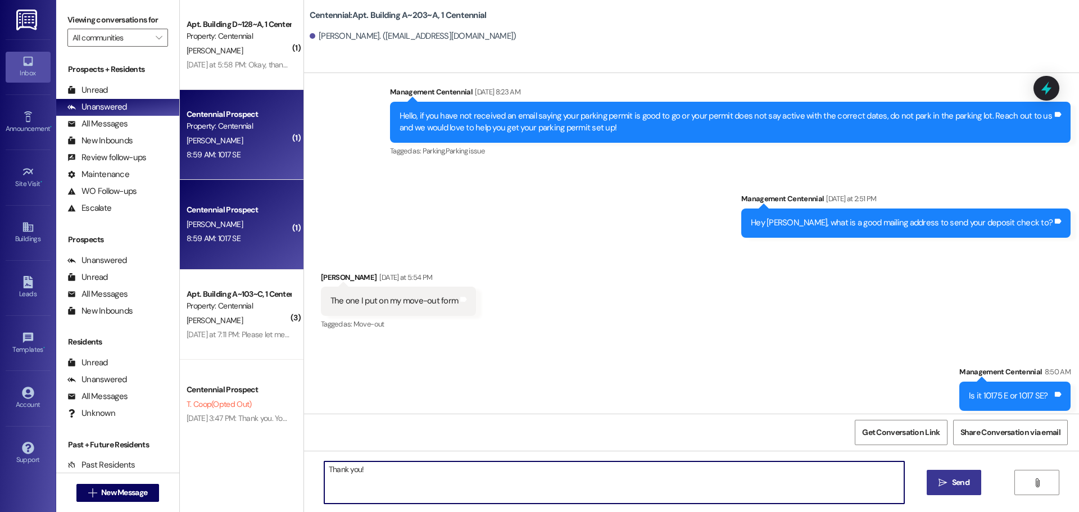
type textarea "Thank you!"
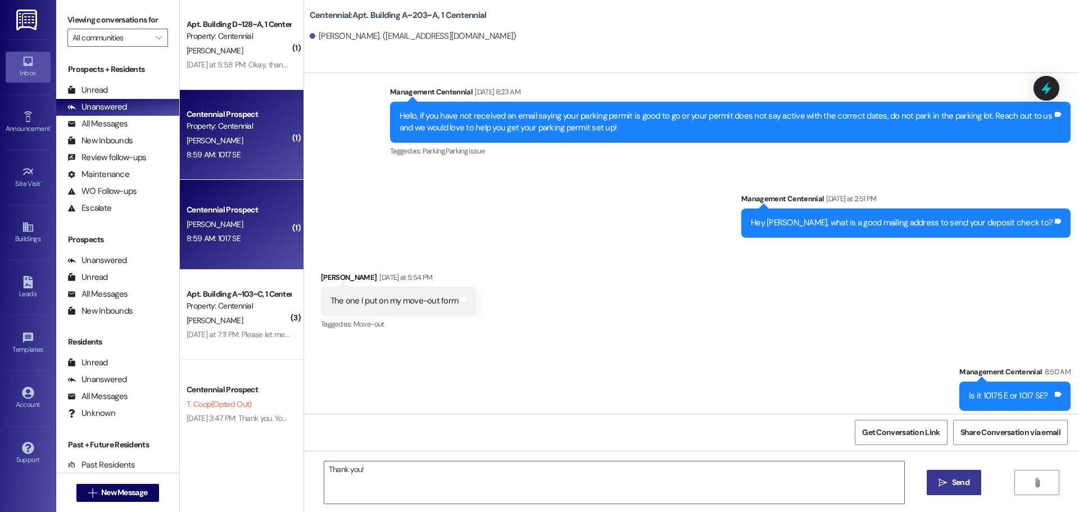
click at [938, 473] on button " Send" at bounding box center [954, 482] width 55 height 25
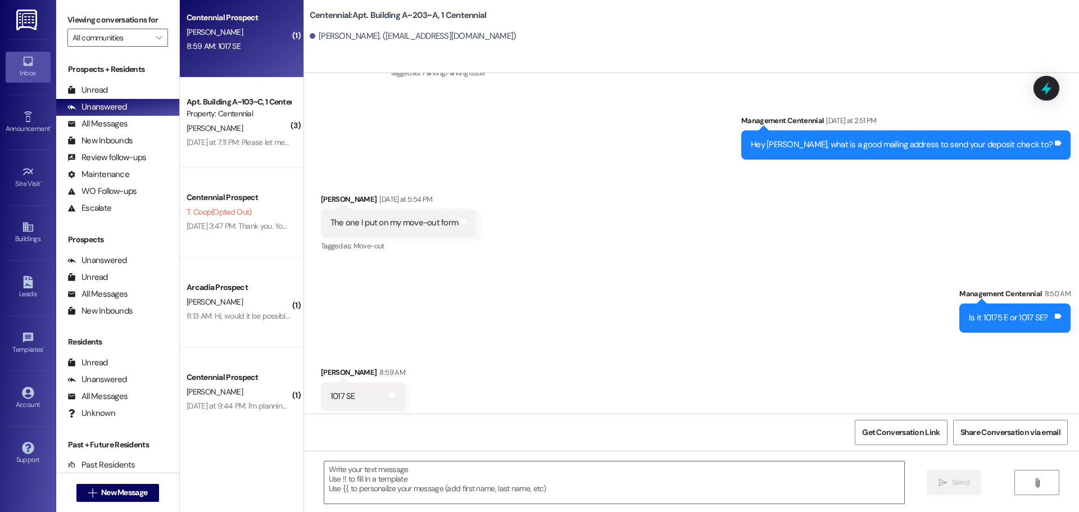
scroll to position [141, 0]
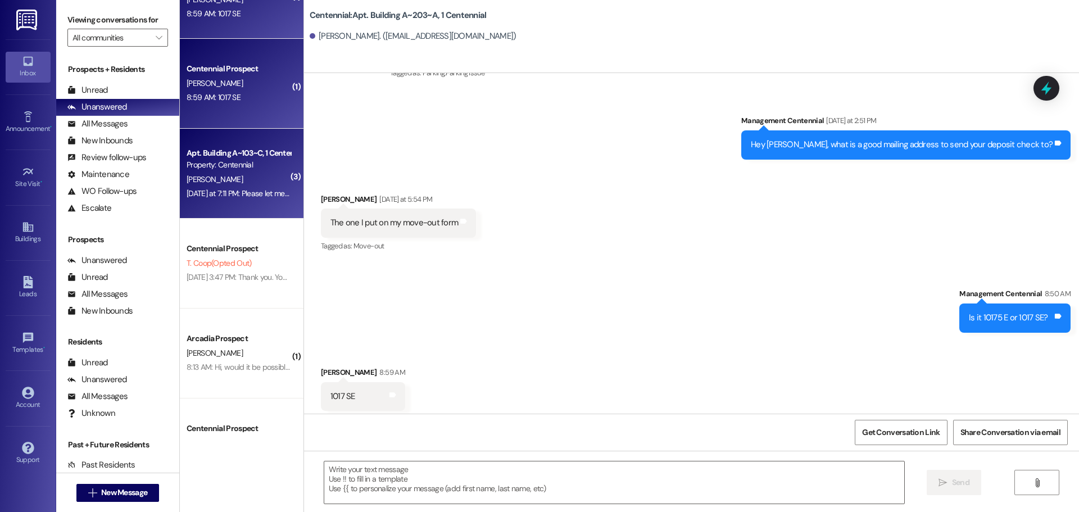
click at [225, 182] on div "[PERSON_NAME]" at bounding box center [238, 180] width 106 height 14
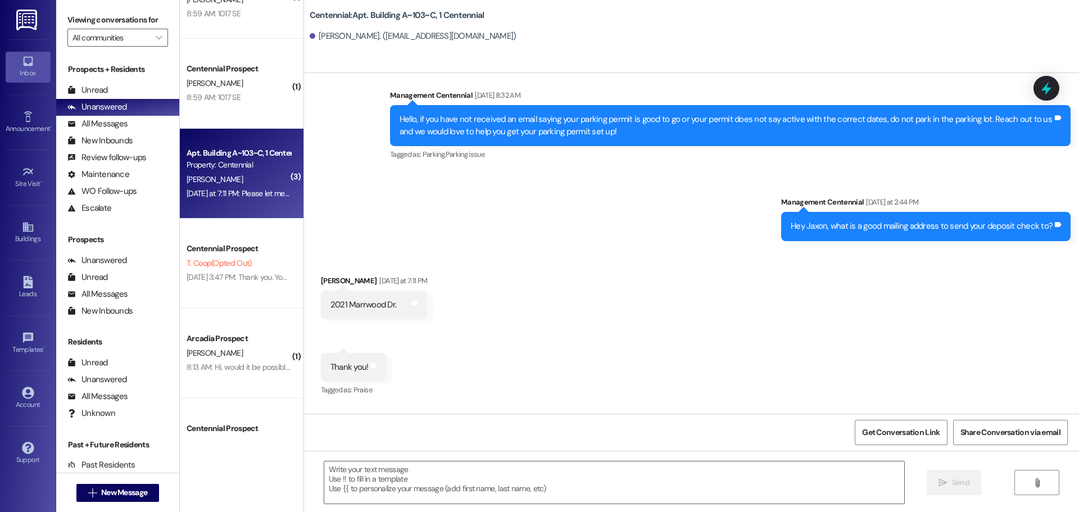
scroll to position [9915, 0]
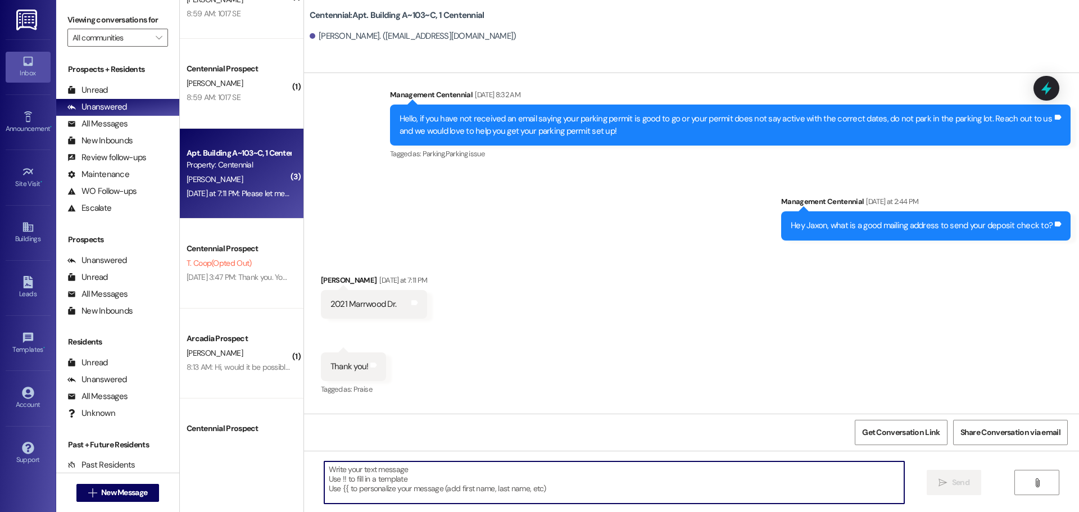
click at [477, 478] on textarea at bounding box center [614, 482] width 580 height 42
type textarea "What is the city, state, and zip code?"
click at [934, 480] on button " Send" at bounding box center [954, 482] width 55 height 25
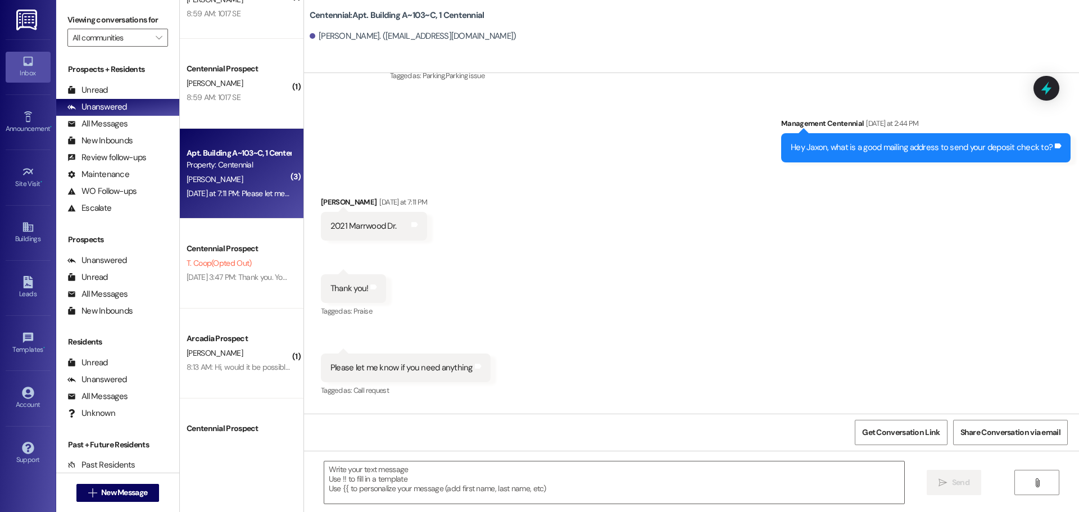
scroll to position [9994, 0]
click at [90, 94] on div "Unread" at bounding box center [87, 90] width 40 height 12
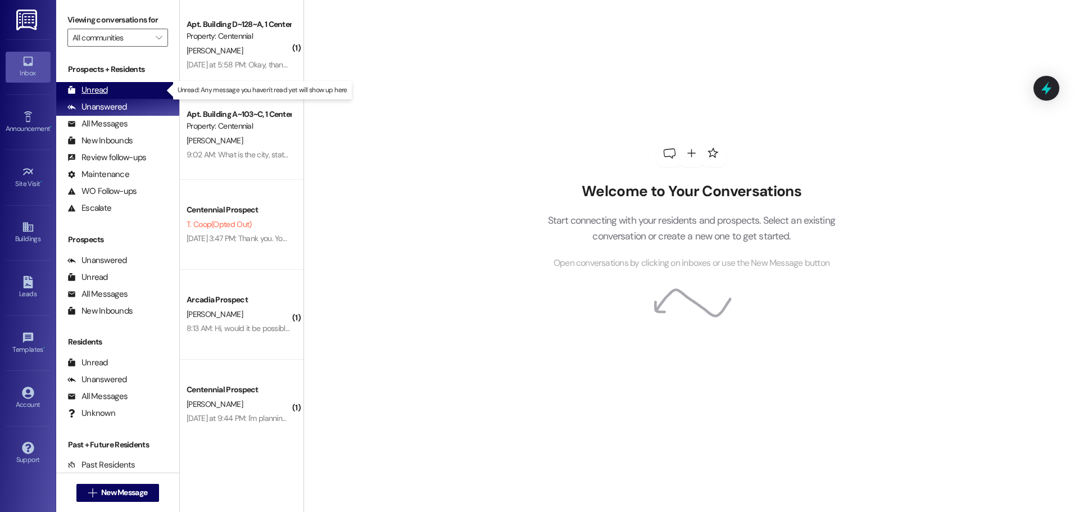
click at [130, 86] on div "Unread (0)" at bounding box center [117, 90] width 123 height 17
